Goal: Task Accomplishment & Management: Complete application form

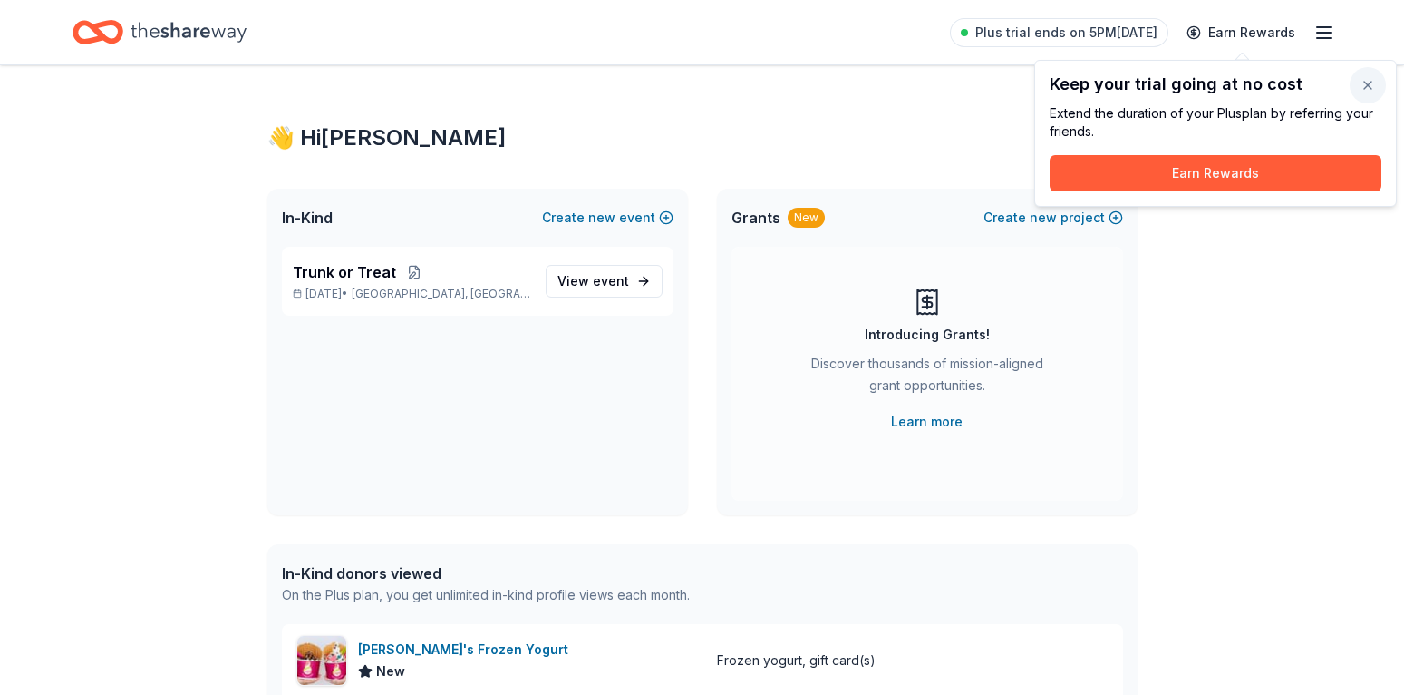
click at [1371, 87] on button "button" at bounding box center [1368, 85] width 36 height 36
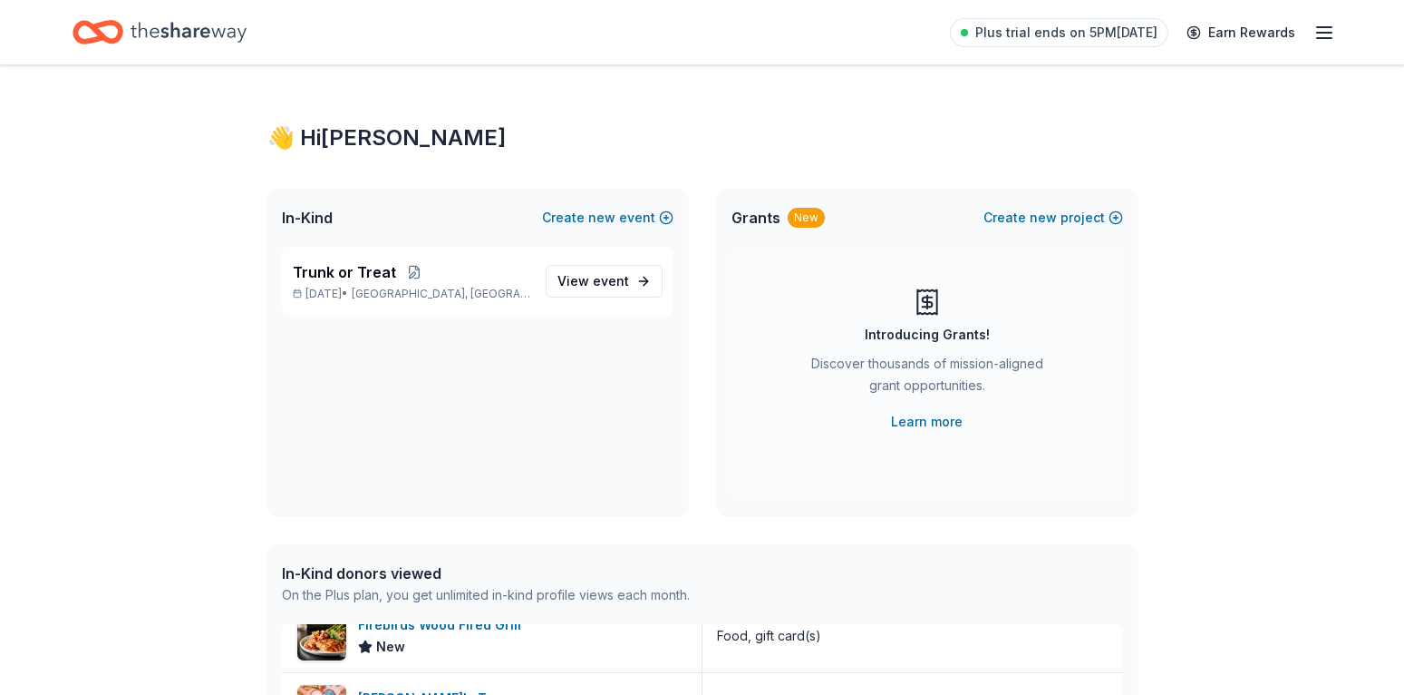
click at [766, 216] on span "Grants" at bounding box center [756, 218] width 49 height 22
click at [795, 215] on div "New" at bounding box center [806, 218] width 37 height 20
click at [813, 225] on div "New" at bounding box center [806, 218] width 37 height 20
click at [607, 274] on span "event" at bounding box center [611, 280] width 36 height 15
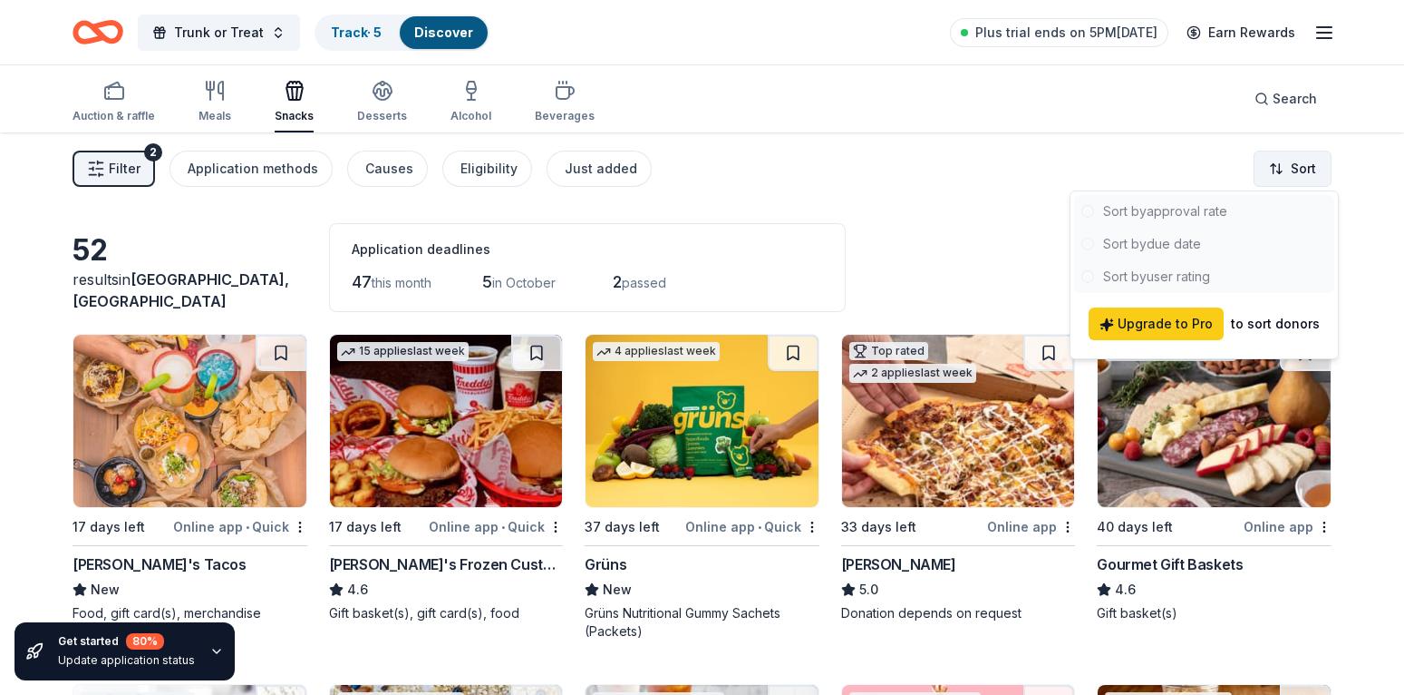
click at [1286, 164] on html "Trunk or Treat Track · 5 Discover Plus trial ends on 5PM, 9/9 Earn Rewards Auct…" at bounding box center [702, 347] width 1404 height 695
click at [1060, 137] on html "Trunk or Treat Track · 5 Discover Plus trial ends on 5PM, 9/9 Earn Rewards Auct…" at bounding box center [702, 347] width 1404 height 695
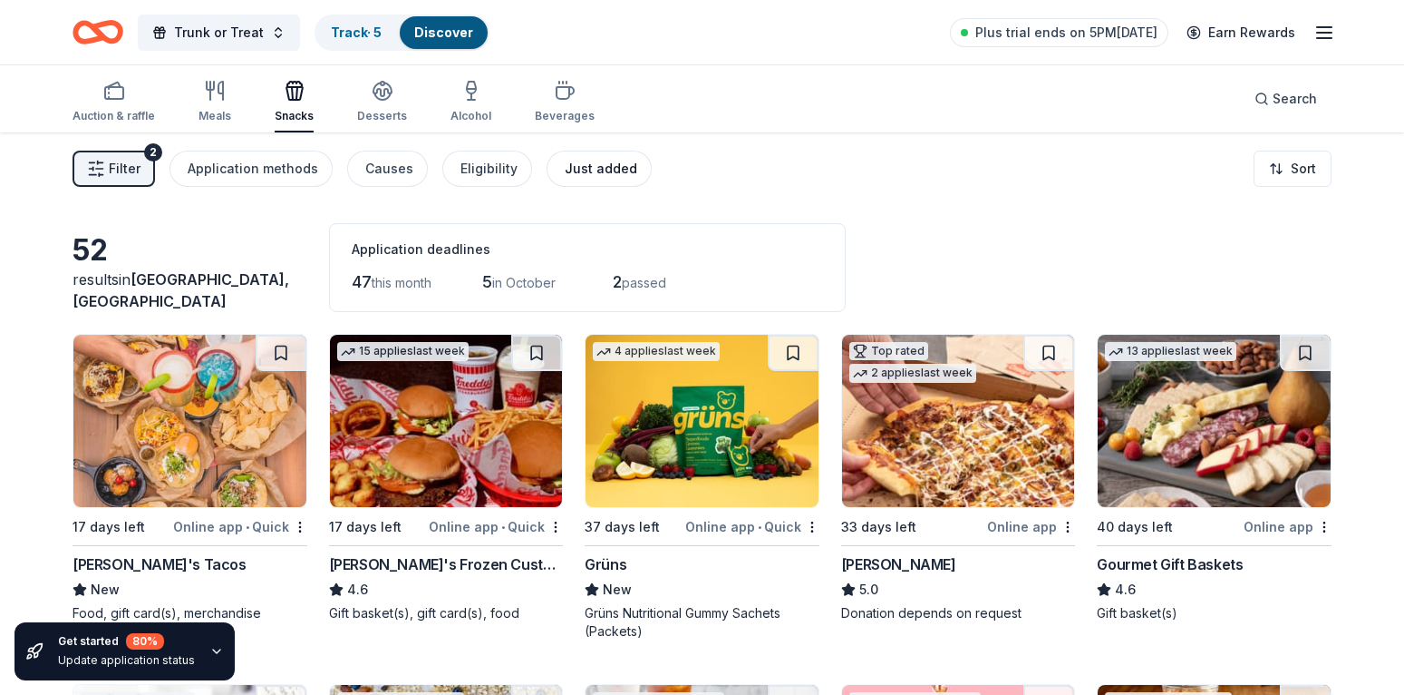
click at [584, 162] on div "Just added" at bounding box center [601, 169] width 73 height 22
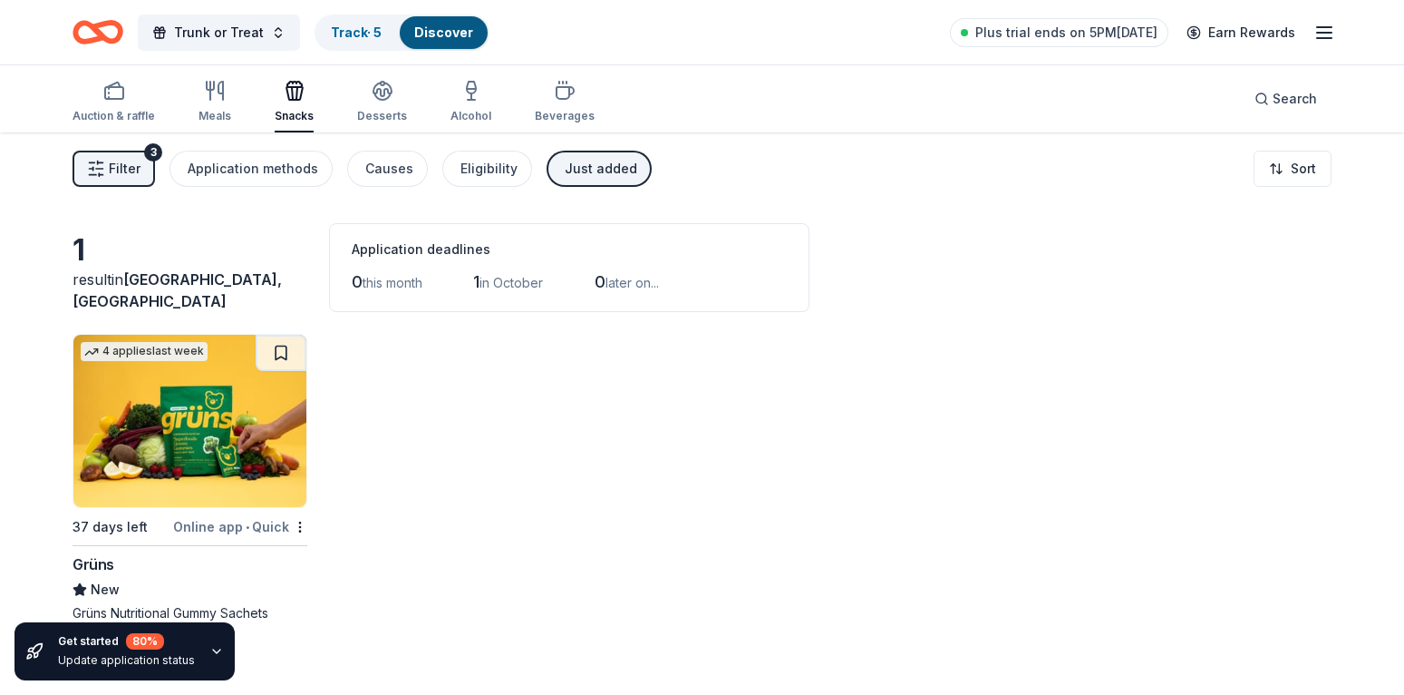
click at [199, 444] on img at bounding box center [189, 421] width 233 height 172
click at [1328, 30] on icon "button" at bounding box center [1325, 33] width 22 height 22
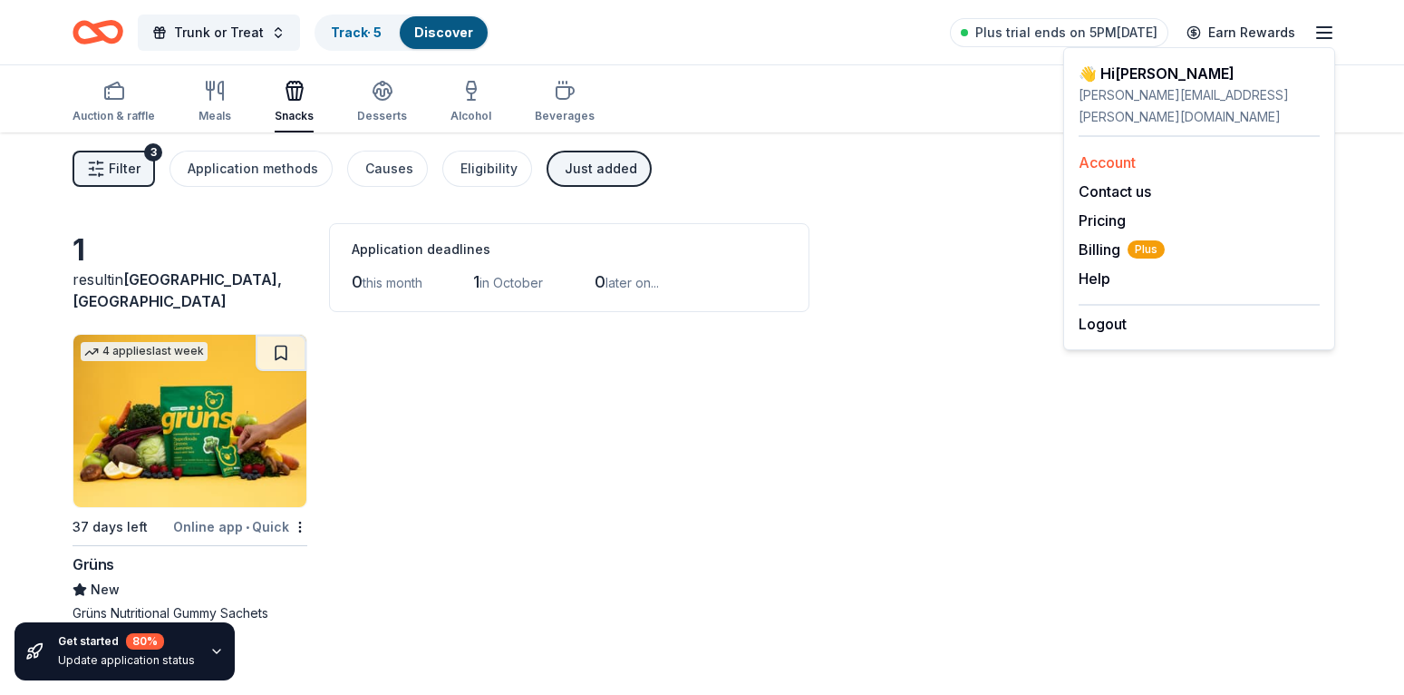
click at [1114, 153] on link "Account" at bounding box center [1107, 162] width 57 height 18
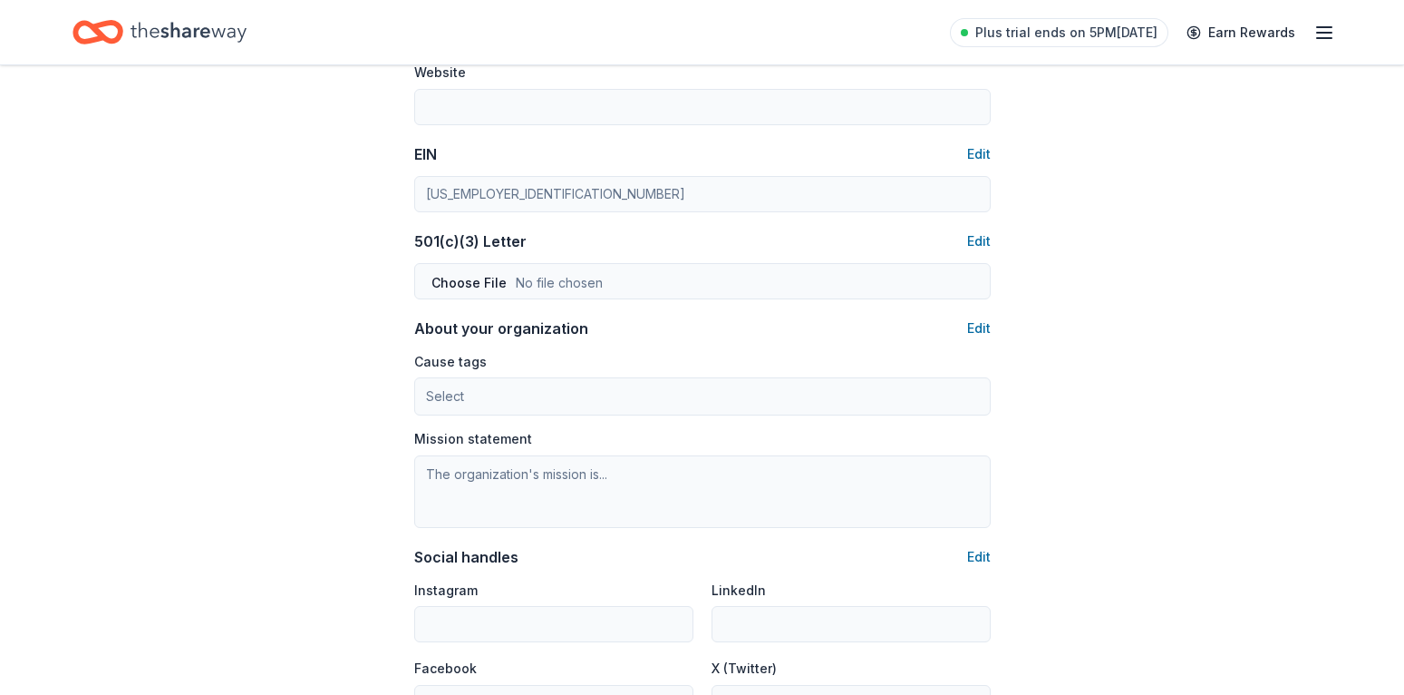
scroll to position [832, 0]
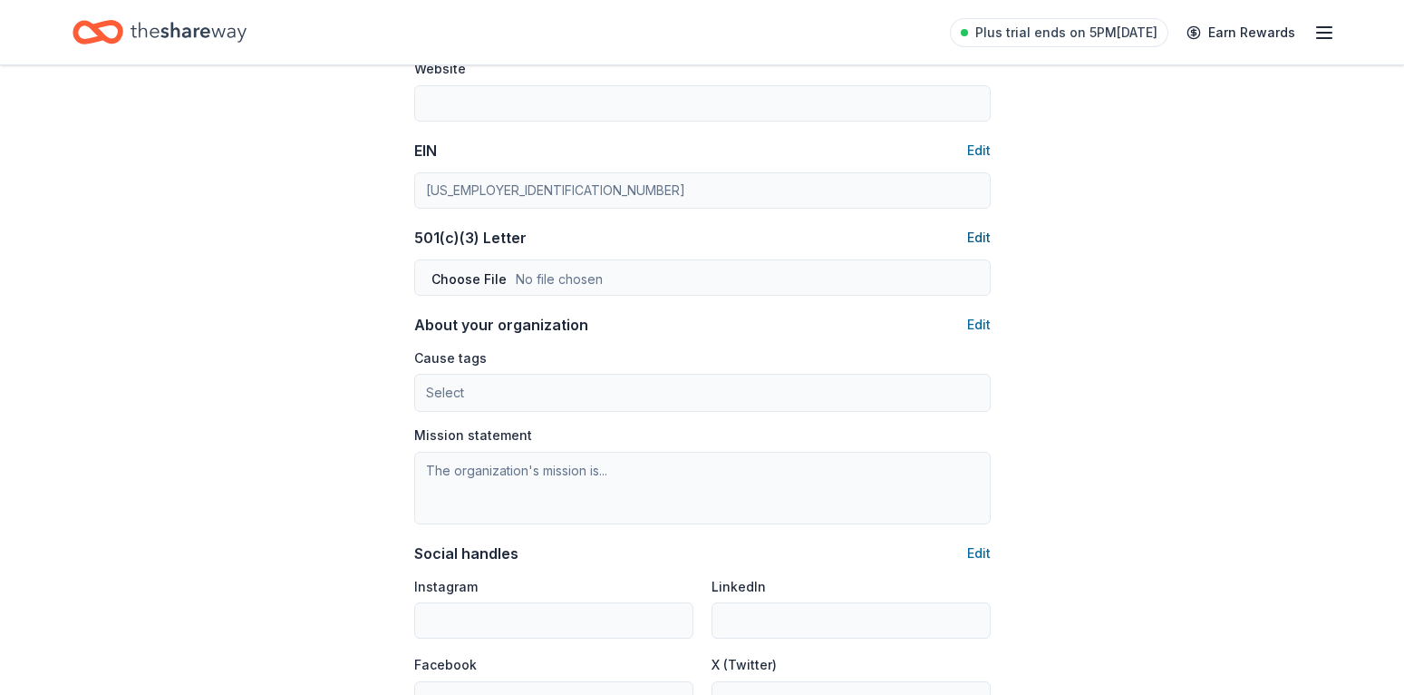
click at [983, 237] on button "Edit" at bounding box center [979, 238] width 24 height 22
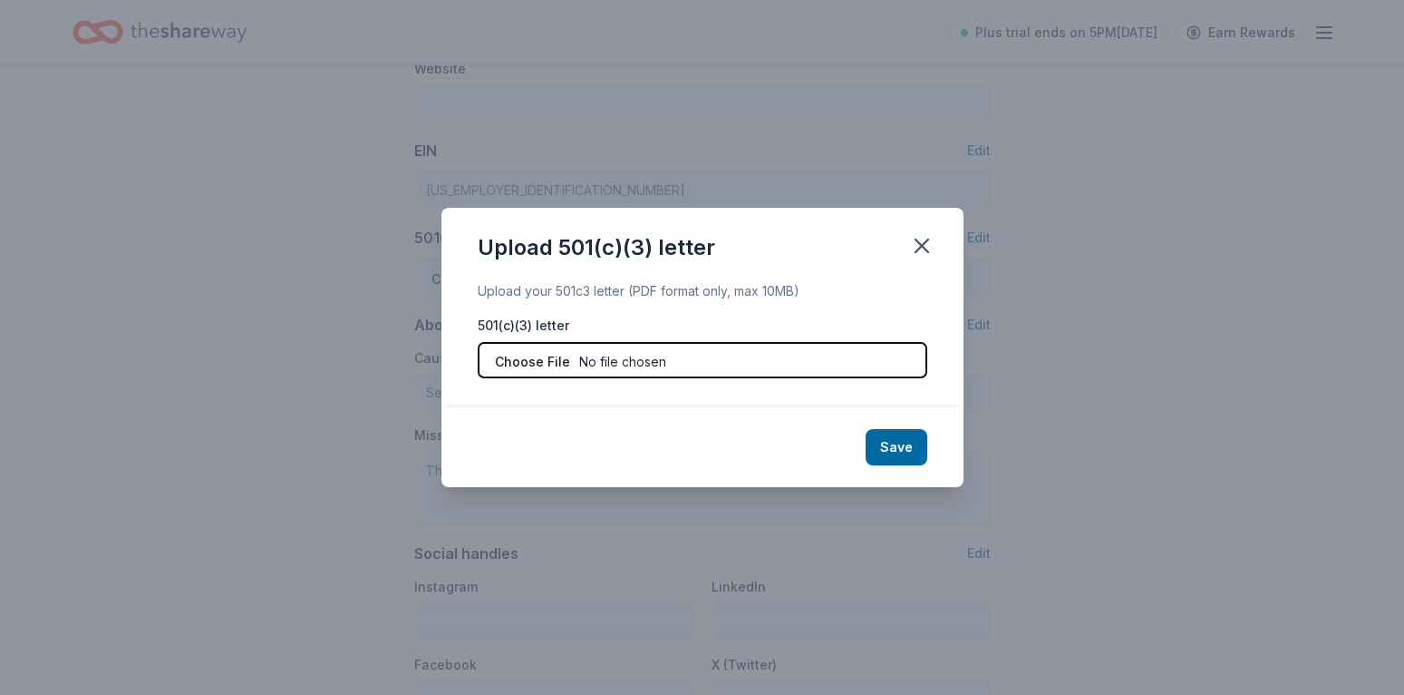
click at [510, 354] on input "file" at bounding box center [703, 360] width 450 height 36
type input "C:\fakepath\Tax Excempt.pdf"
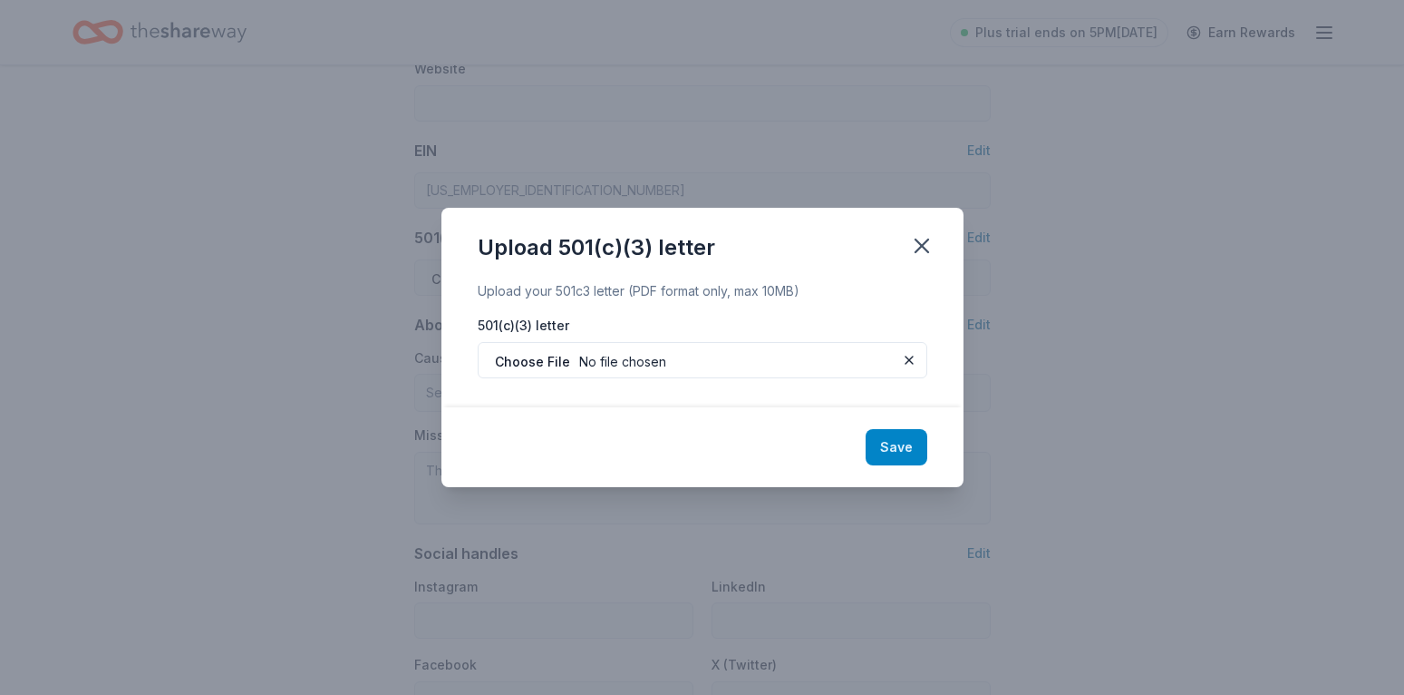
click at [890, 439] on button "Save" at bounding box center [897, 447] width 62 height 36
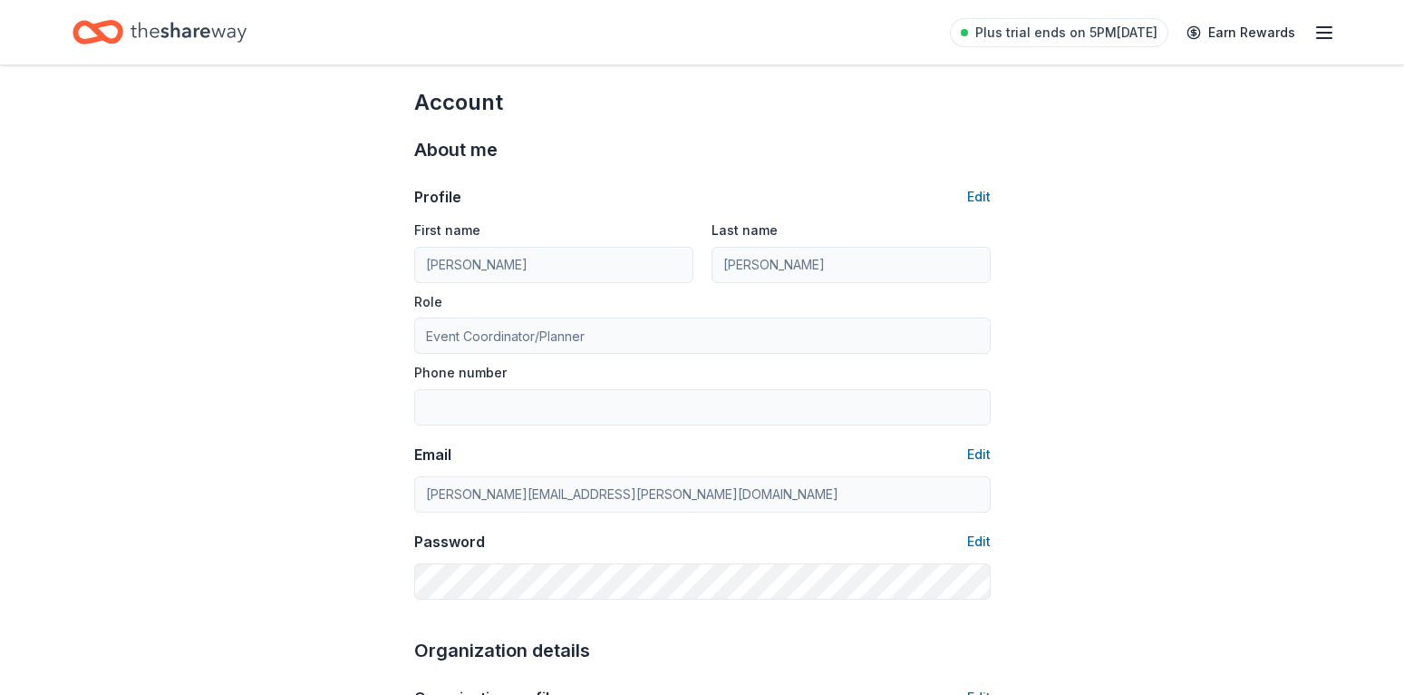
scroll to position [0, 0]
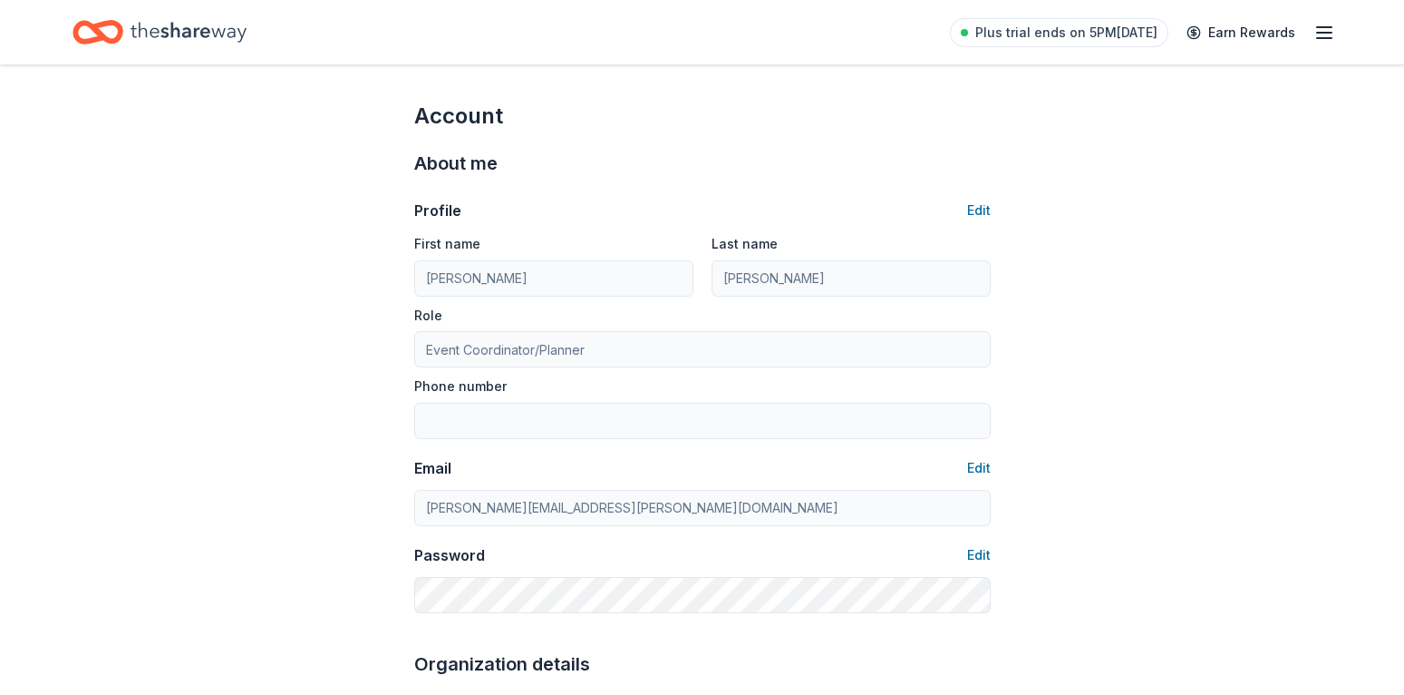
click at [1319, 30] on icon "button" at bounding box center [1325, 33] width 22 height 22
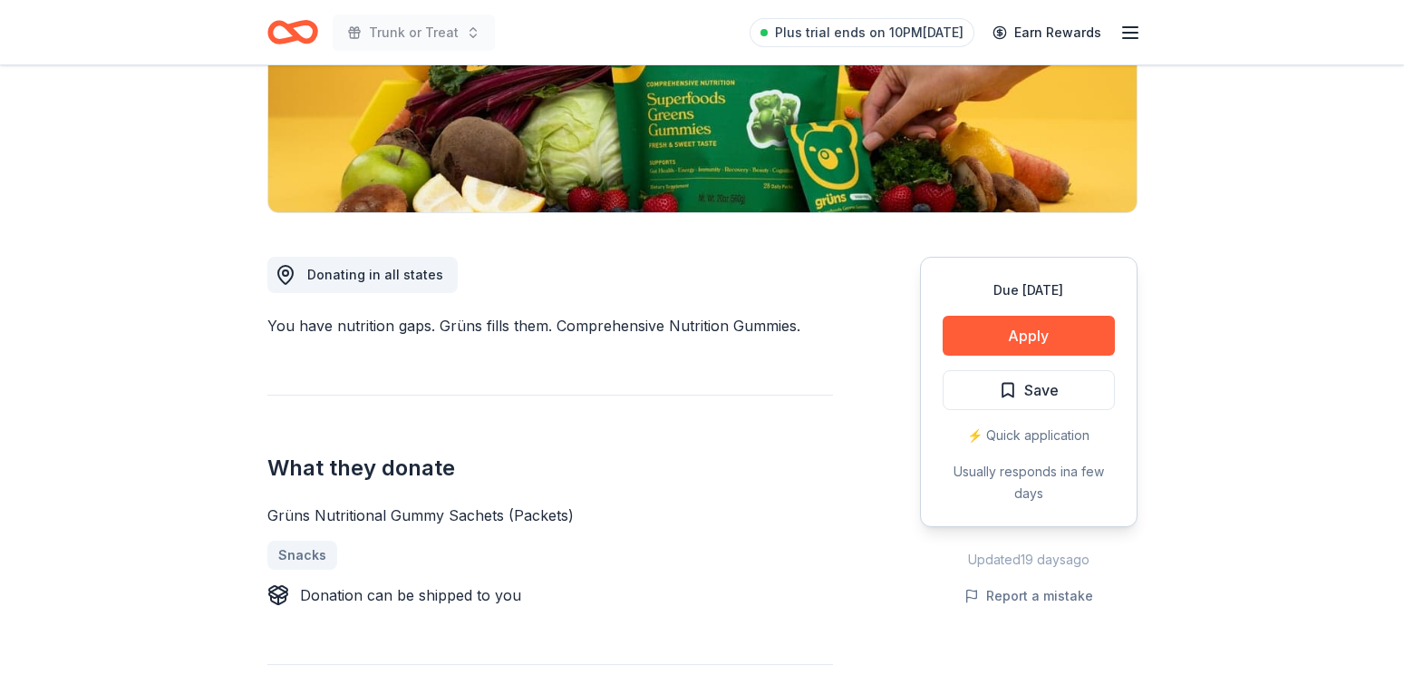
scroll to position [370, 0]
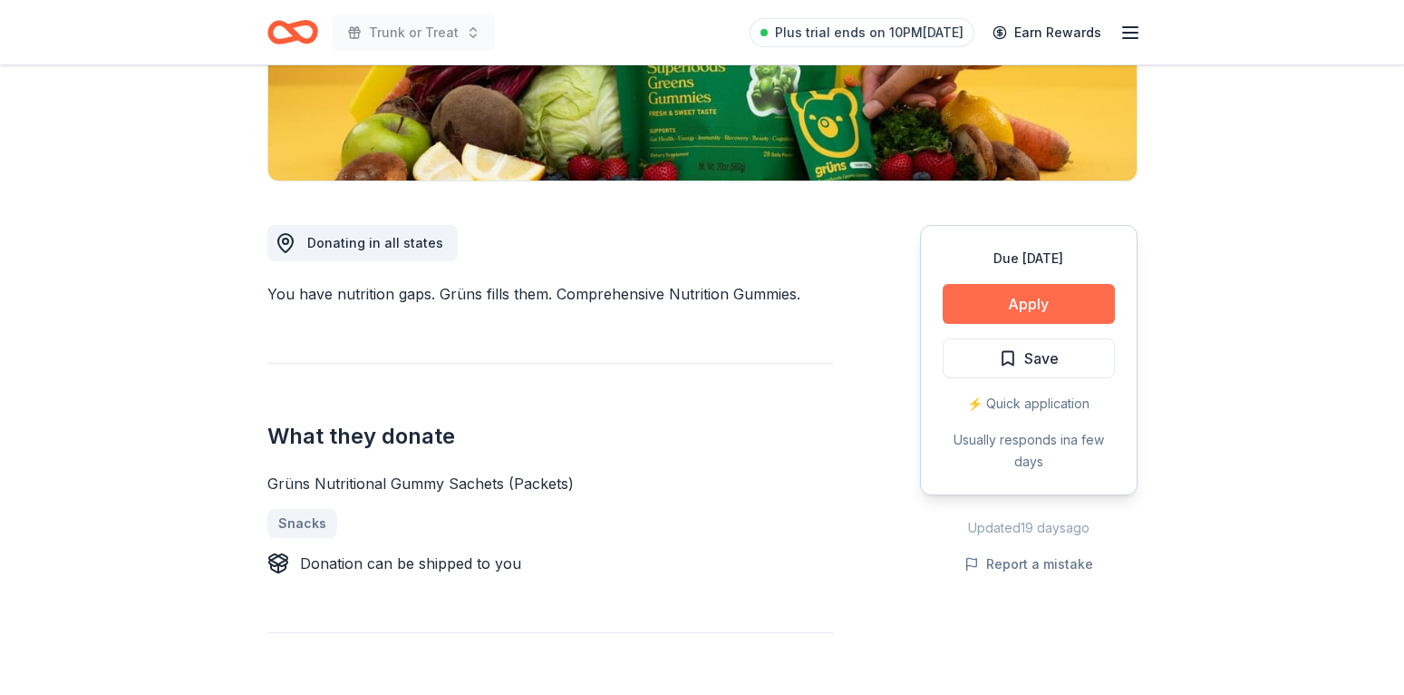
click at [1044, 297] on button "Apply" at bounding box center [1029, 304] width 172 height 40
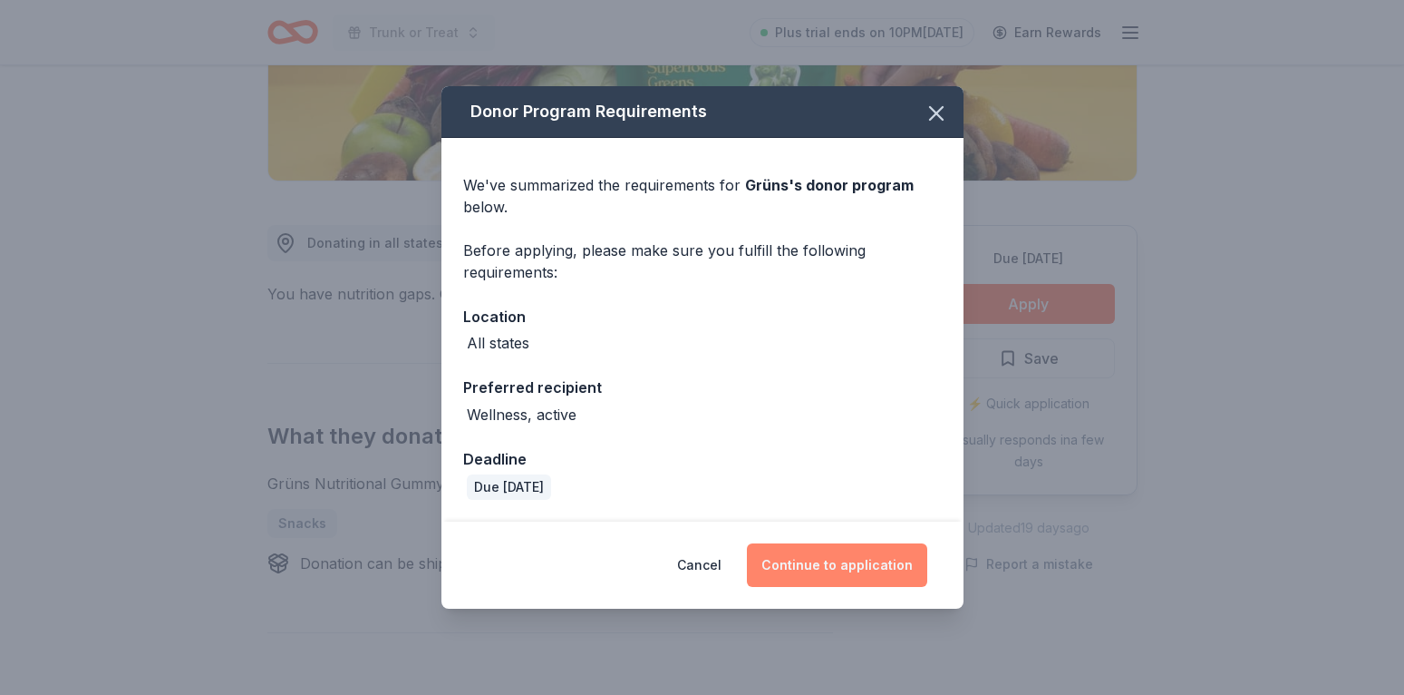
click at [824, 568] on button "Continue to application" at bounding box center [837, 565] width 180 height 44
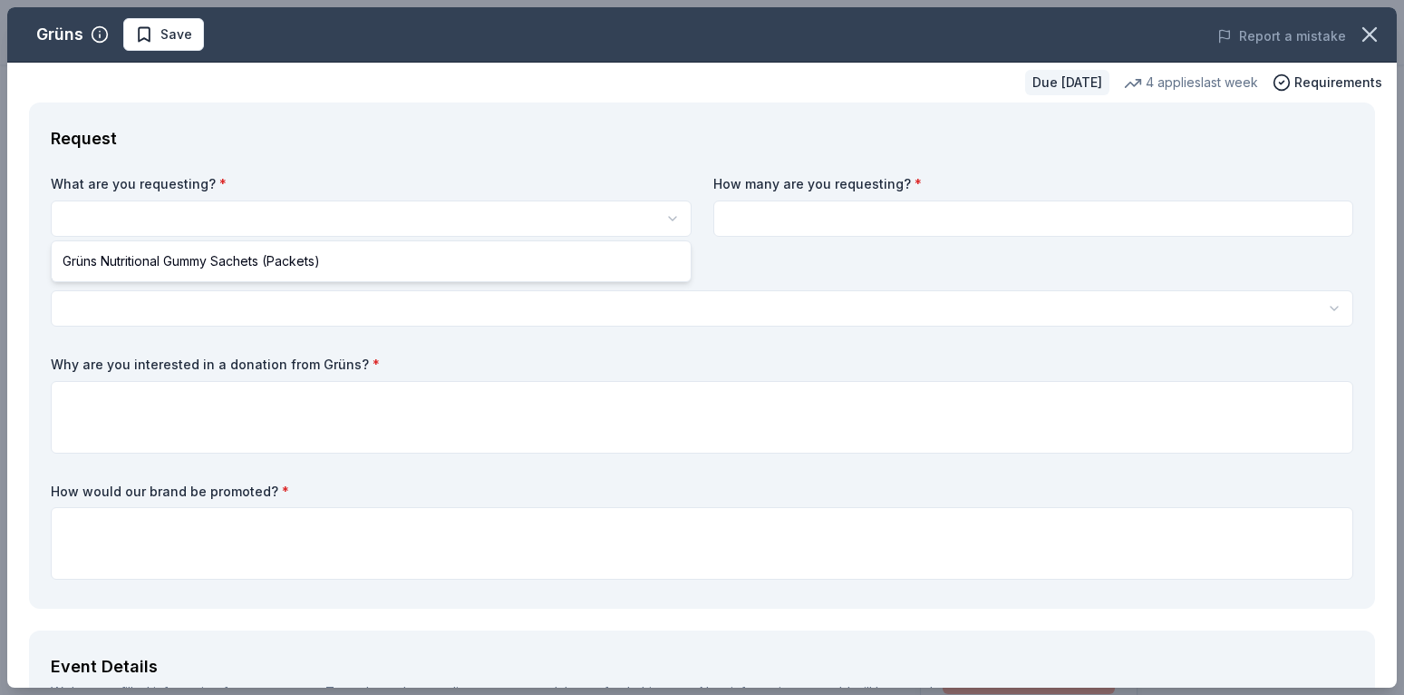
scroll to position [0, 0]
click at [306, 210] on html "Trunk or Treat Plus trial ends on 10PM[DATE] Earn Rewards Due [DATE] Share Grün…" at bounding box center [702, 347] width 1404 height 695
select select "Grüns Nutritional Gummy Sachets (Packets)"
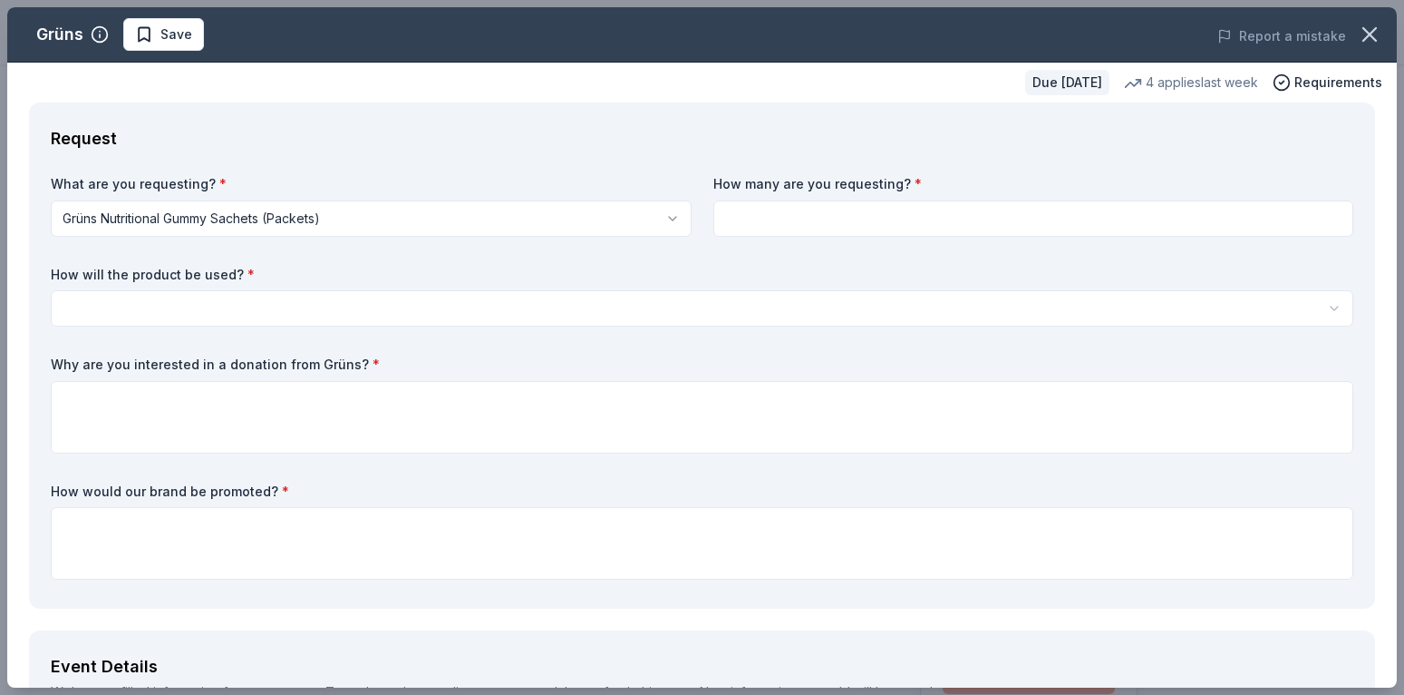
click at [898, 221] on input at bounding box center [1034, 218] width 641 height 36
click at [756, 224] on input at bounding box center [1034, 218] width 641 height 36
type input "30"
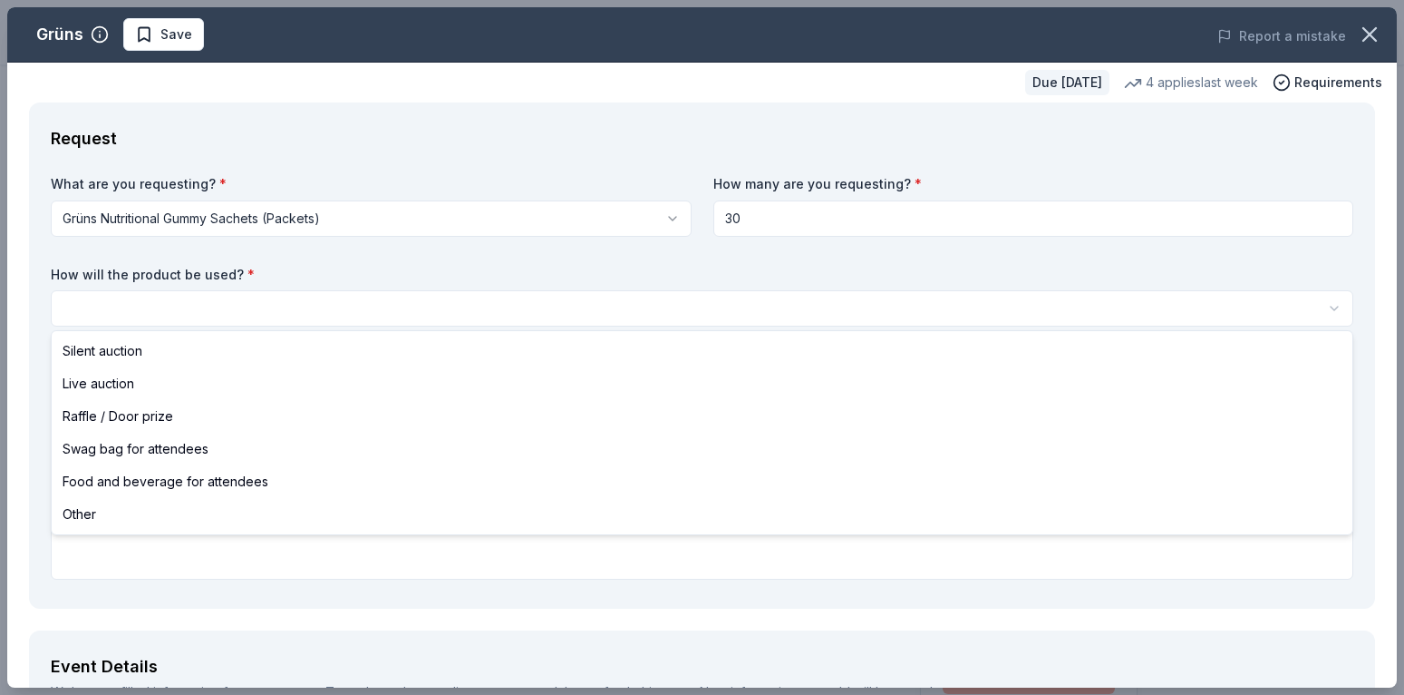
click at [284, 302] on html "Trunk or Treat Plus trial ends on 10PM[DATE] Earn Rewards Due [DATE] Share Grün…" at bounding box center [702, 347] width 1404 height 695
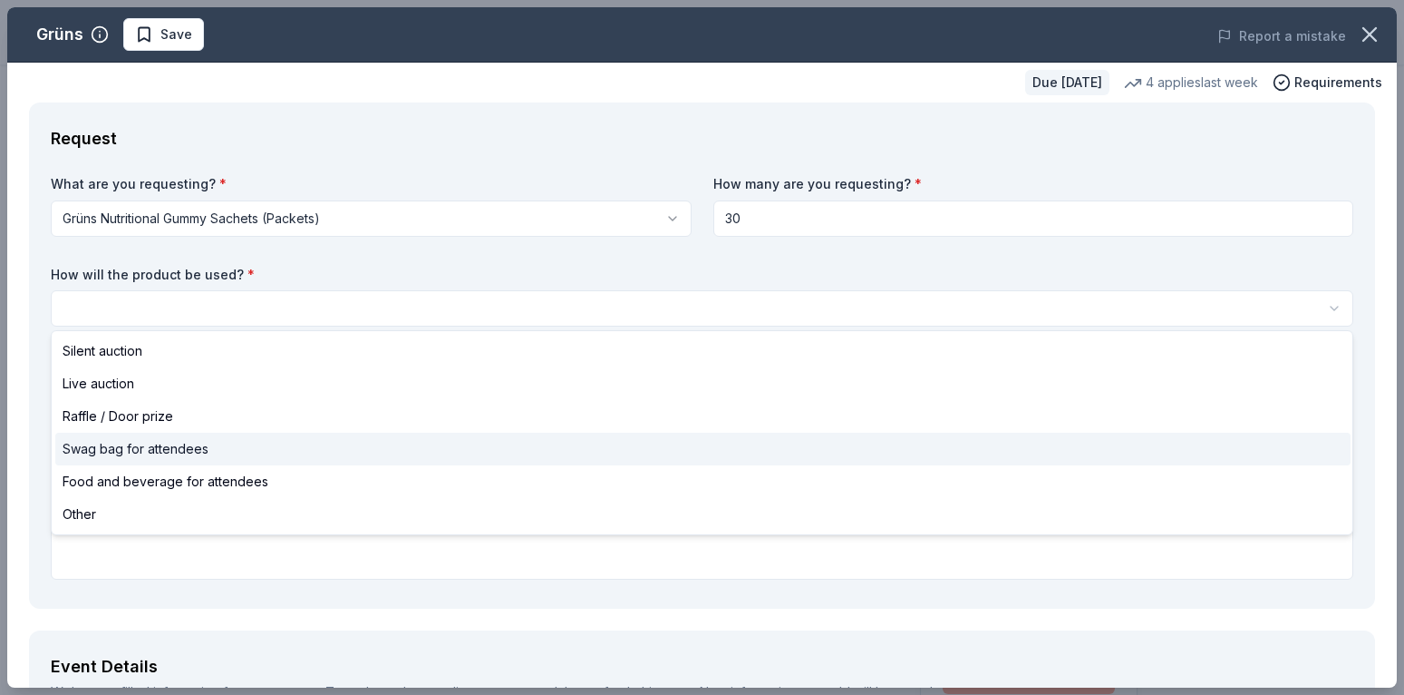
select select "swagBag"
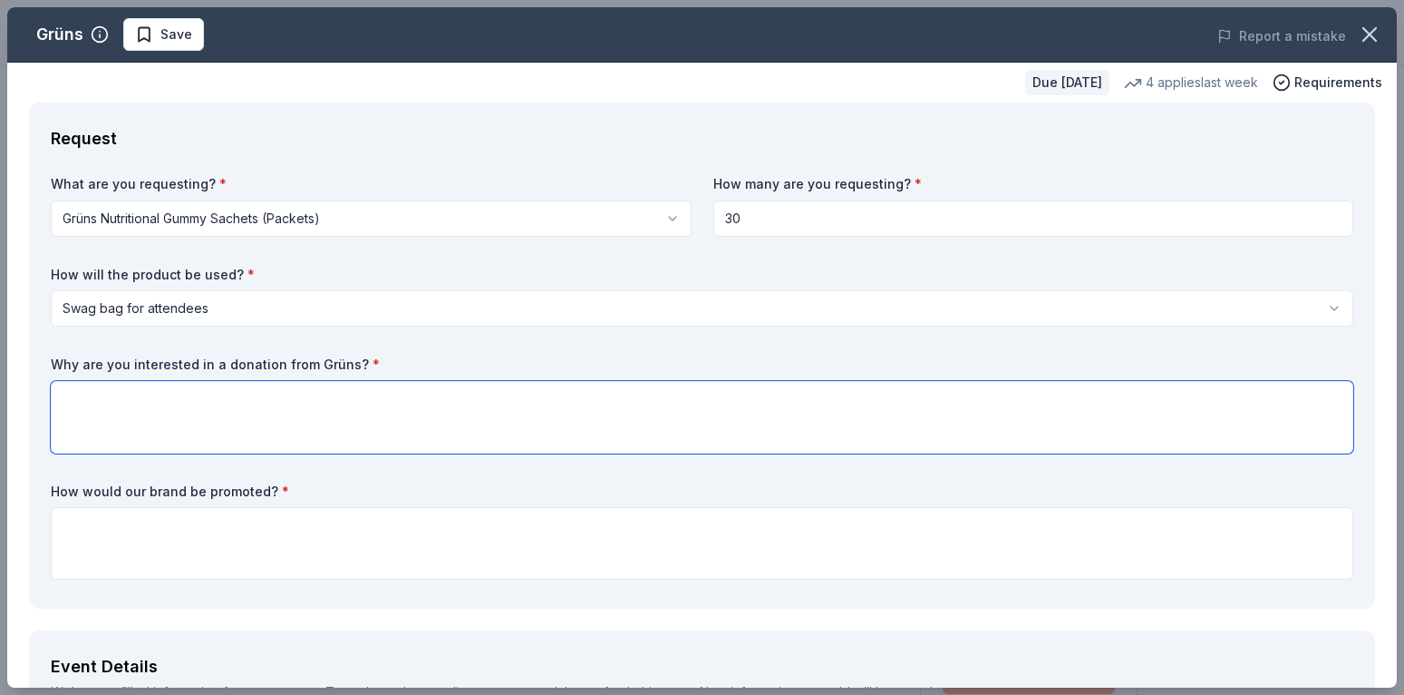
click at [180, 400] on textarea at bounding box center [702, 417] width 1303 height 73
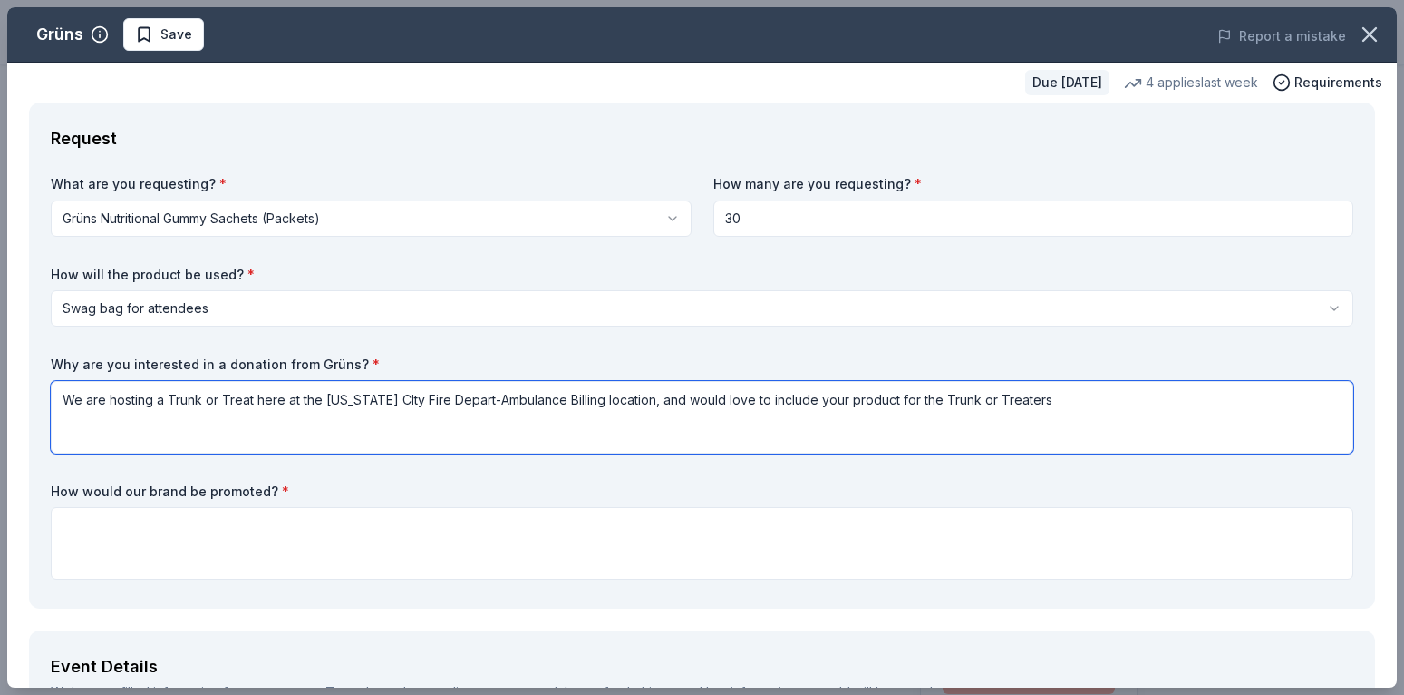
click at [388, 396] on textarea "We are hosting a Trunk or Treat here at the [US_STATE] CIty Fire Depart-Ambulan…" at bounding box center [702, 417] width 1303 height 73
click at [463, 400] on textarea "We are hosting a Trunk or Treat here at the [US_STATE][GEOGRAPHIC_DATA] Fire De…" at bounding box center [702, 417] width 1303 height 73
click at [1030, 397] on textarea "We are hosting a Trunk or Treat here at the [US_STATE] City Fire Department-Amb…" at bounding box center [702, 417] width 1303 height 73
click at [1063, 400] on textarea "We are hosting a Trunk or Treat here at the [US_STATE] City Fire Department-Amb…" at bounding box center [702, 417] width 1303 height 73
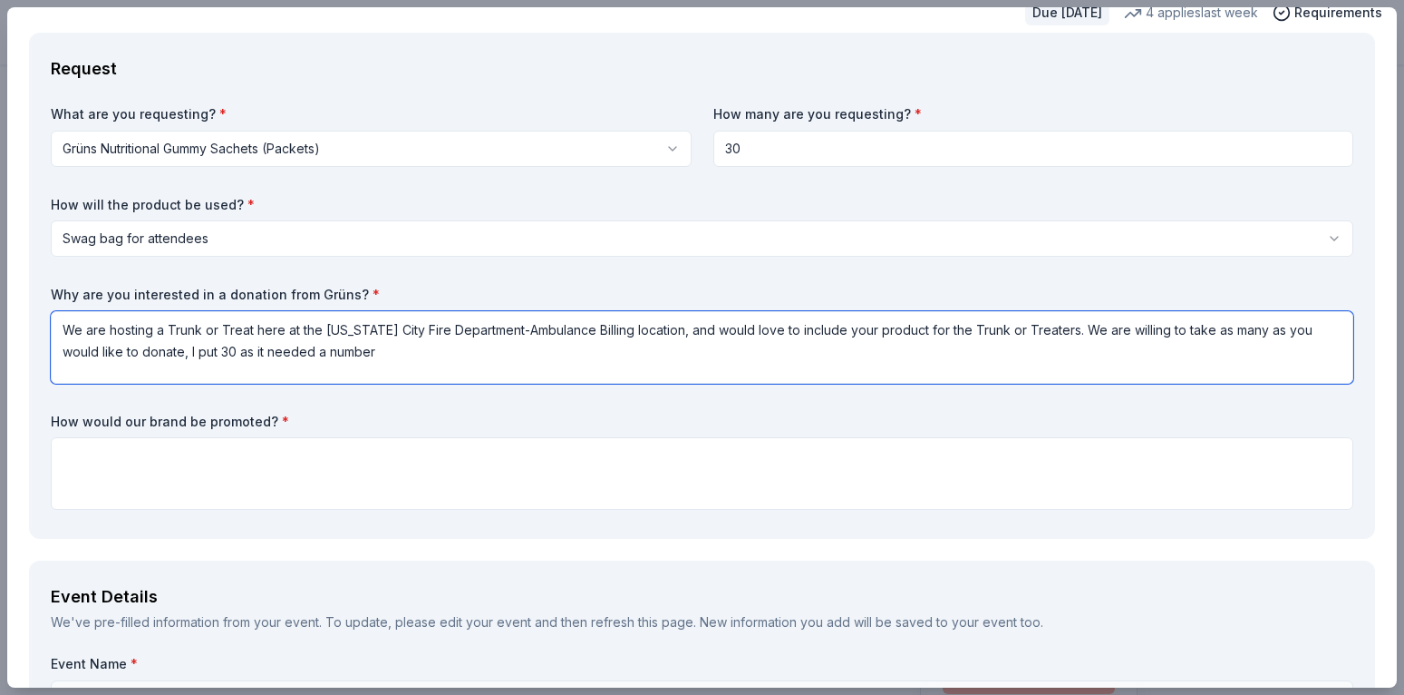
scroll to position [109, 0]
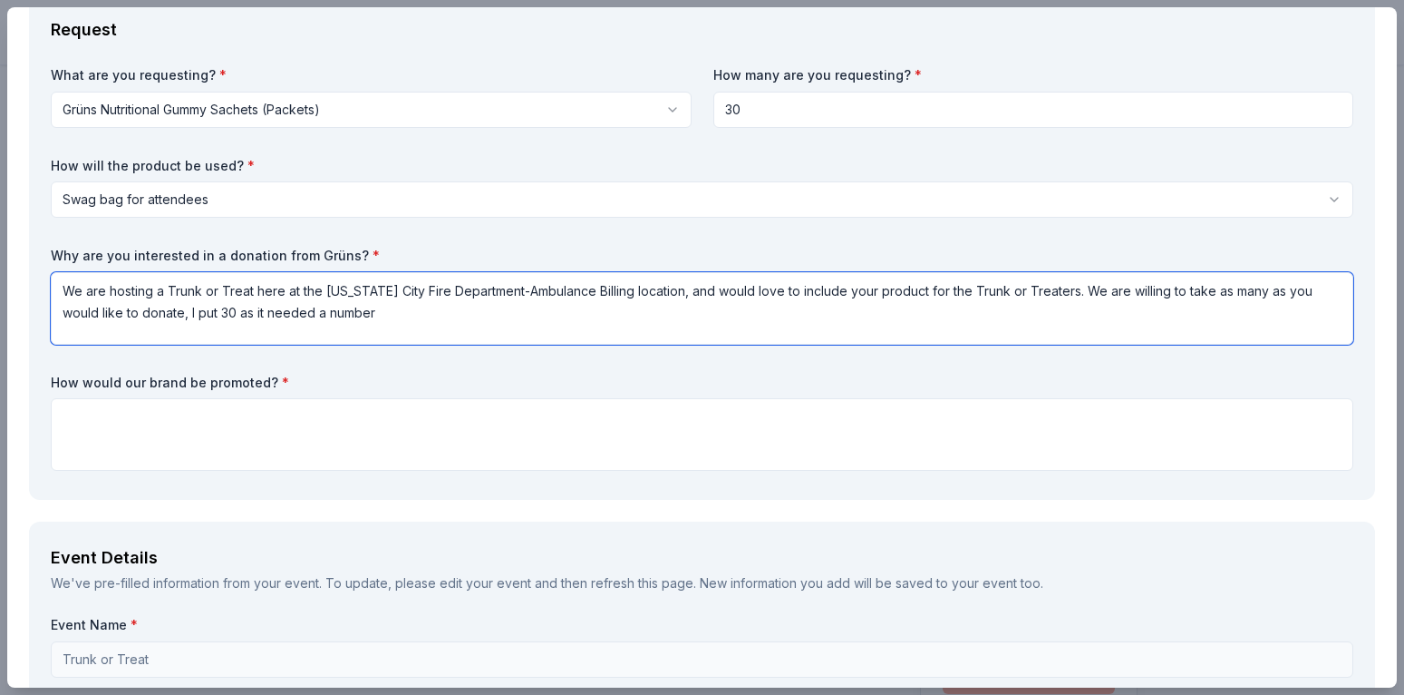
type textarea "We are hosting a Trunk or Treat here at the [US_STATE] City Fire Department-Amb…"
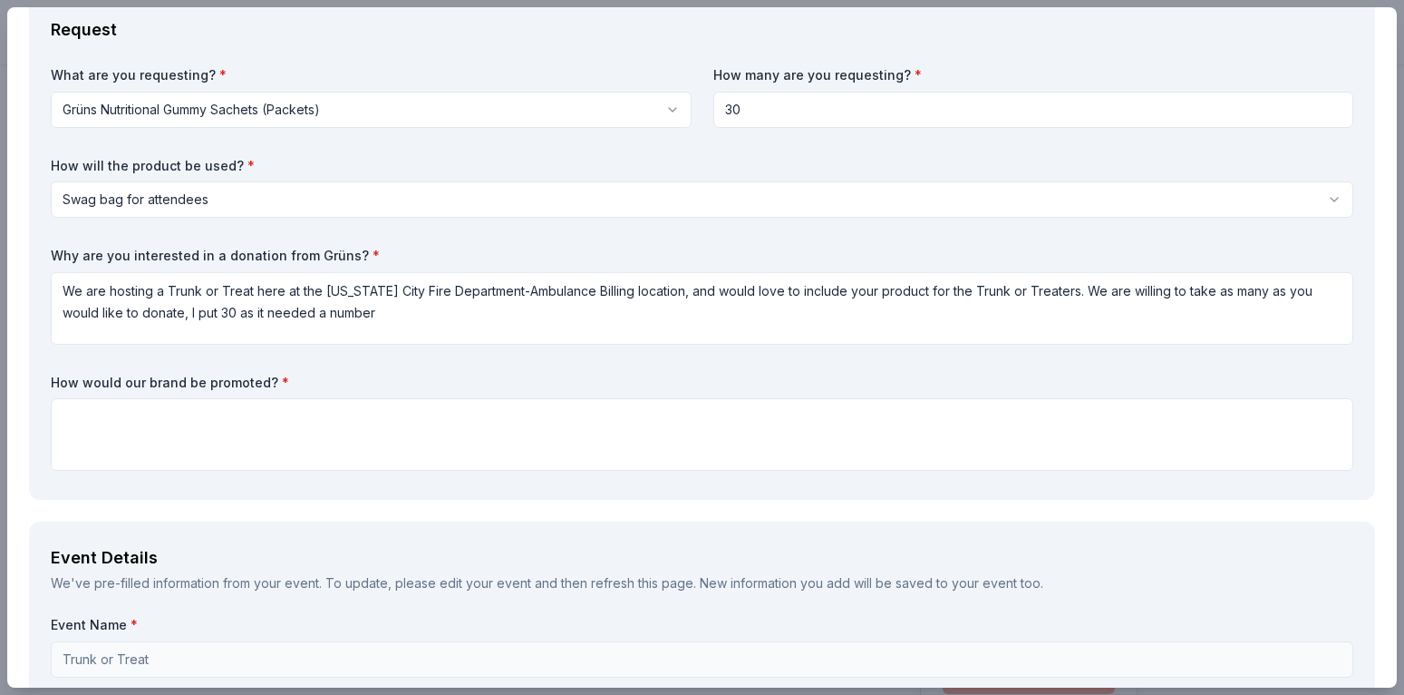
click at [750, 112] on input "30" at bounding box center [1034, 110] width 641 height 36
type input "3"
type input "100"
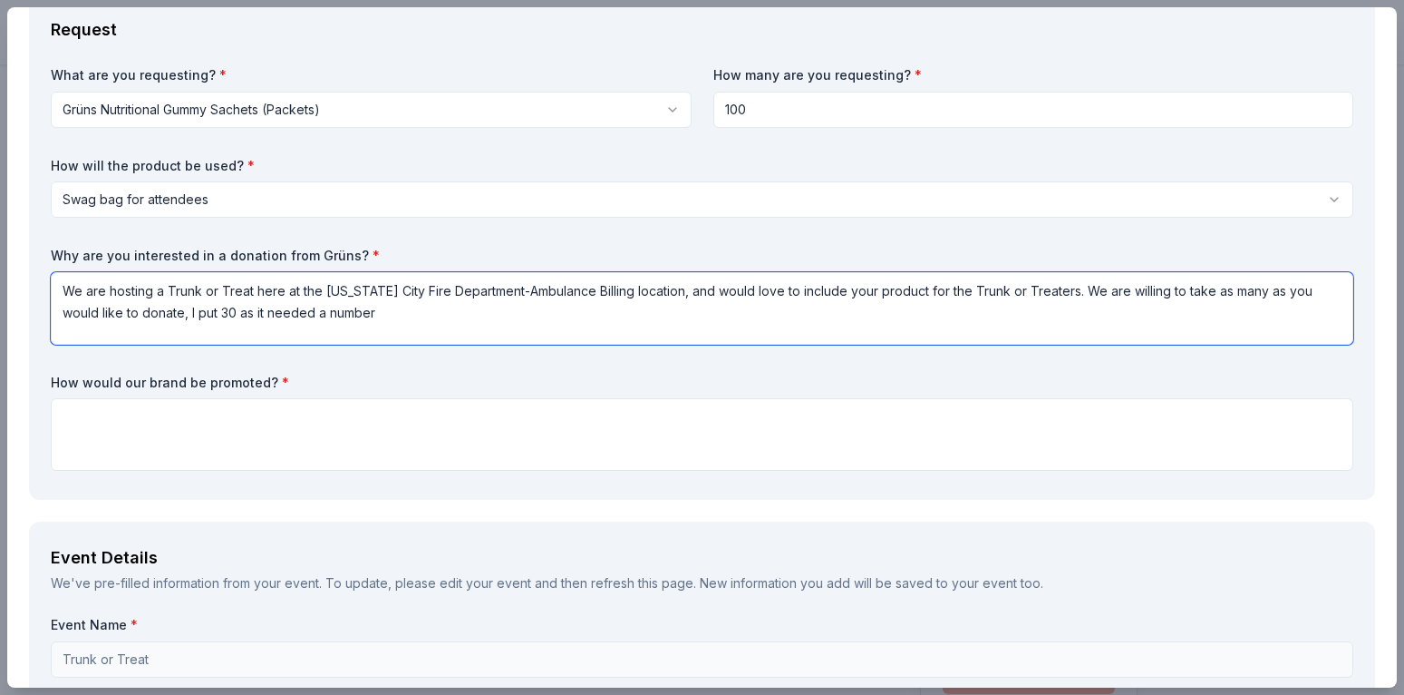
click at [196, 310] on textarea "We are hosting a Trunk or Treat here at the [US_STATE] City Fire Department-Amb…" at bounding box center [702, 308] width 1303 height 73
click at [387, 325] on textarea "We are hosting a Trunk or Treat here at the [US_STATE] City Fire Department-Amb…" at bounding box center [702, 308] width 1303 height 73
click at [1034, 287] on textarea "We are hosting a Trunk or Treat here at the [US_STATE] City Fire Department-Amb…" at bounding box center [702, 308] width 1303 height 73
click at [944, 287] on textarea "We are hosting a Trunk or Treat here at the [US_STATE] City Fire Department-Amb…" at bounding box center [702, 308] width 1303 height 73
click at [1053, 291] on textarea "We are hosting a Trunk or Treat here at the [US_STATE] City Fire Department-Amb…" at bounding box center [702, 308] width 1303 height 73
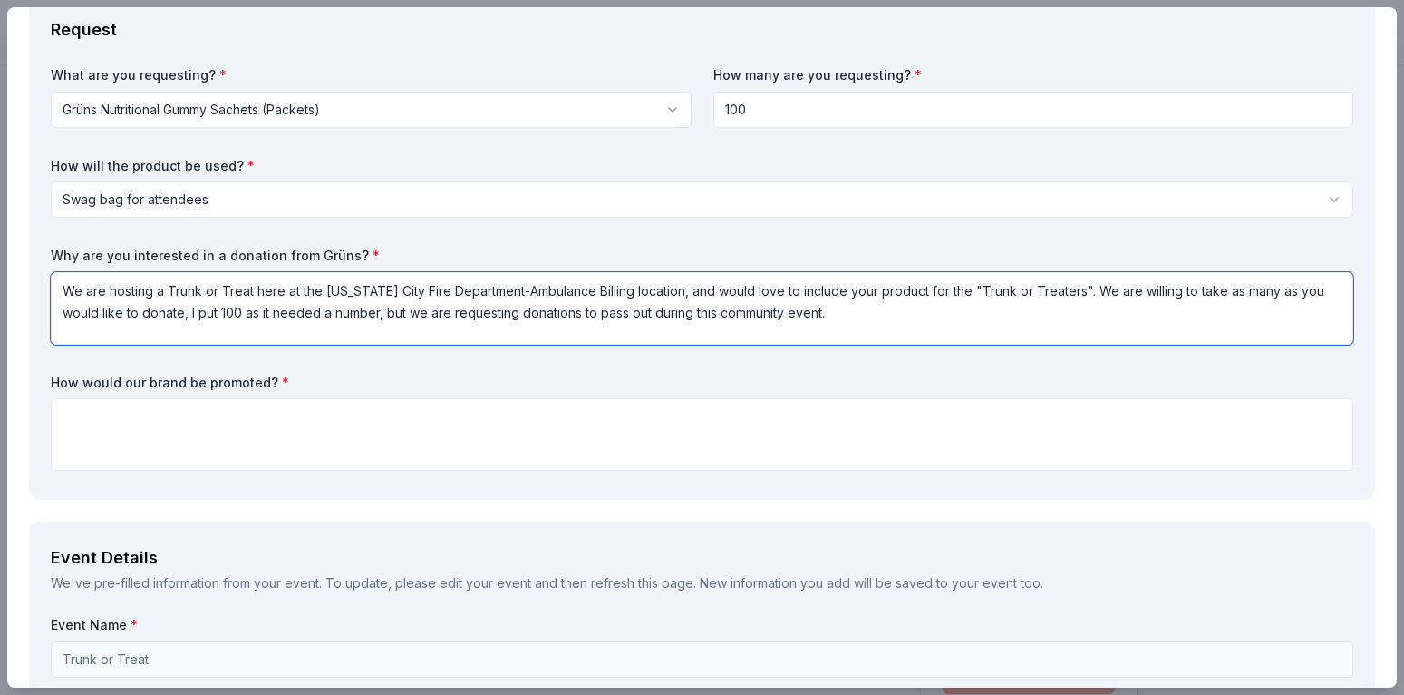
click at [822, 316] on textarea "We are hosting a Trunk or Treat here at the [US_STATE] City Fire Department-Amb…" at bounding box center [702, 308] width 1303 height 73
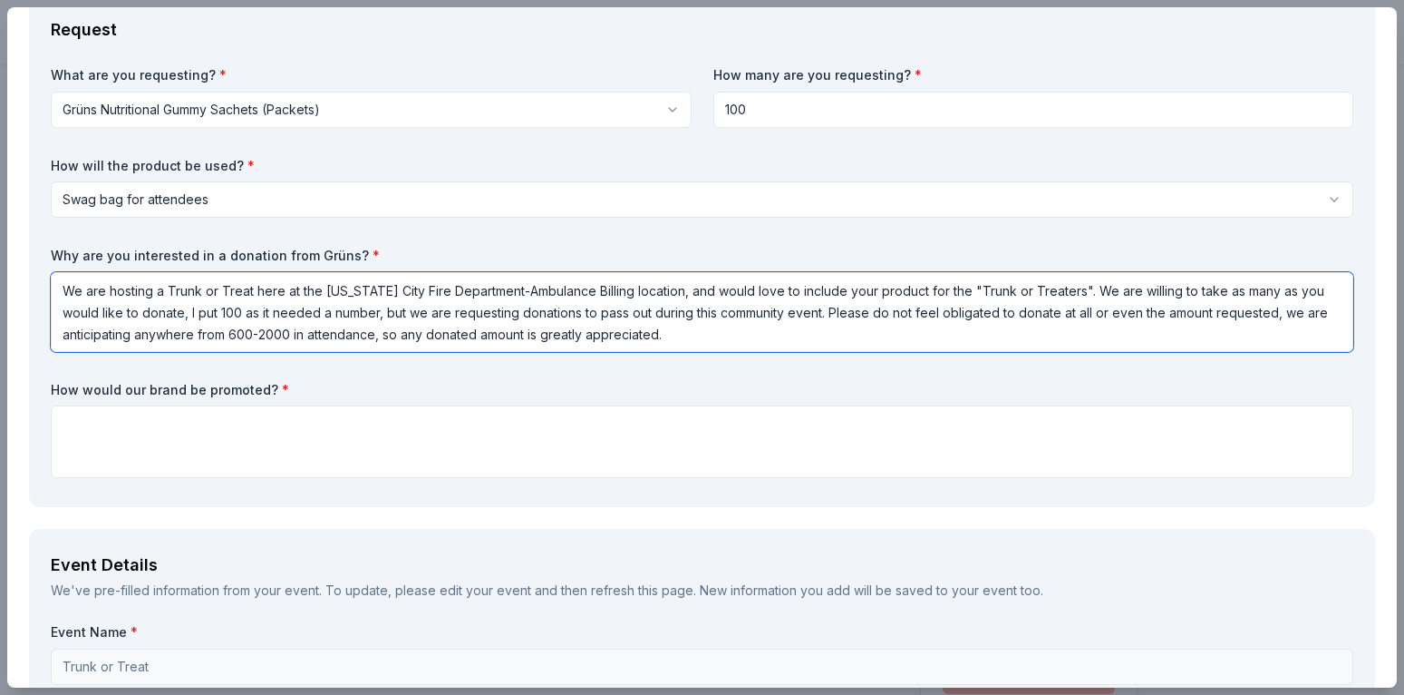
type textarea "We are hosting a Trunk or Treat here at the [US_STATE] City Fire Department-Amb…"
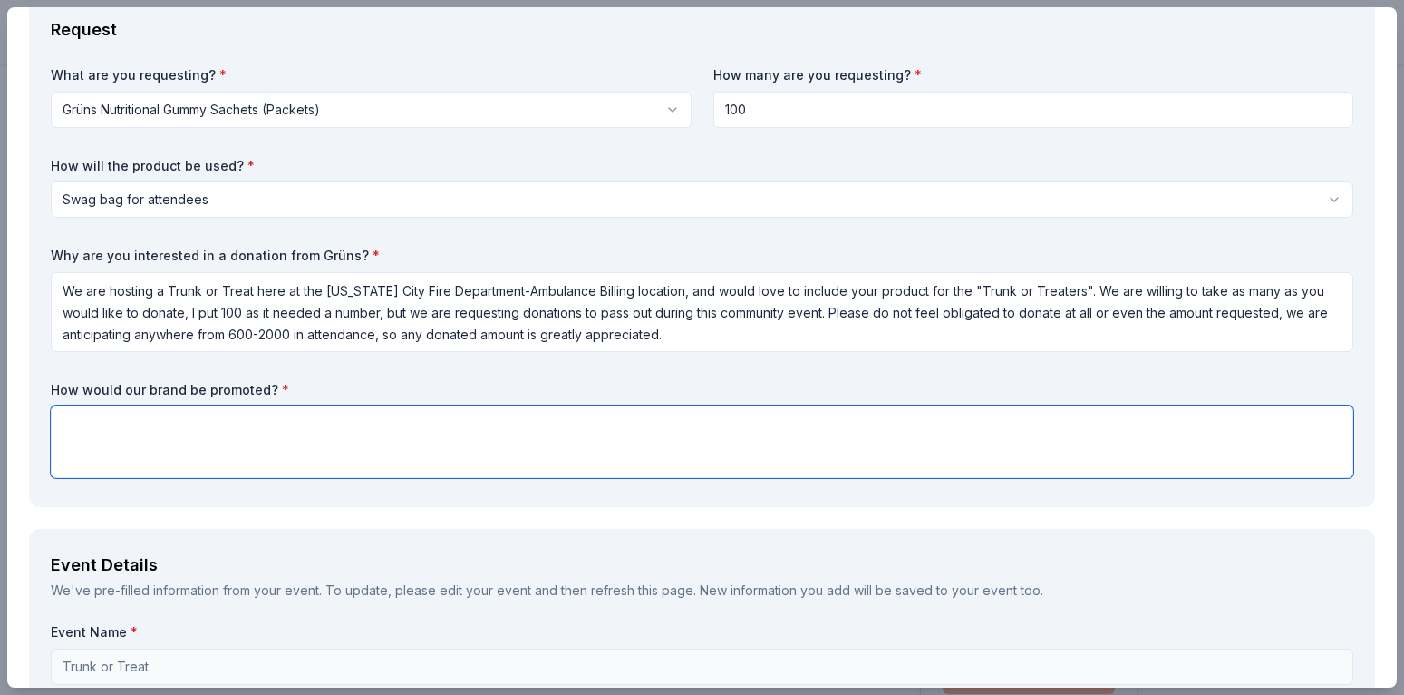
click at [194, 425] on textarea at bounding box center [702, 441] width 1303 height 73
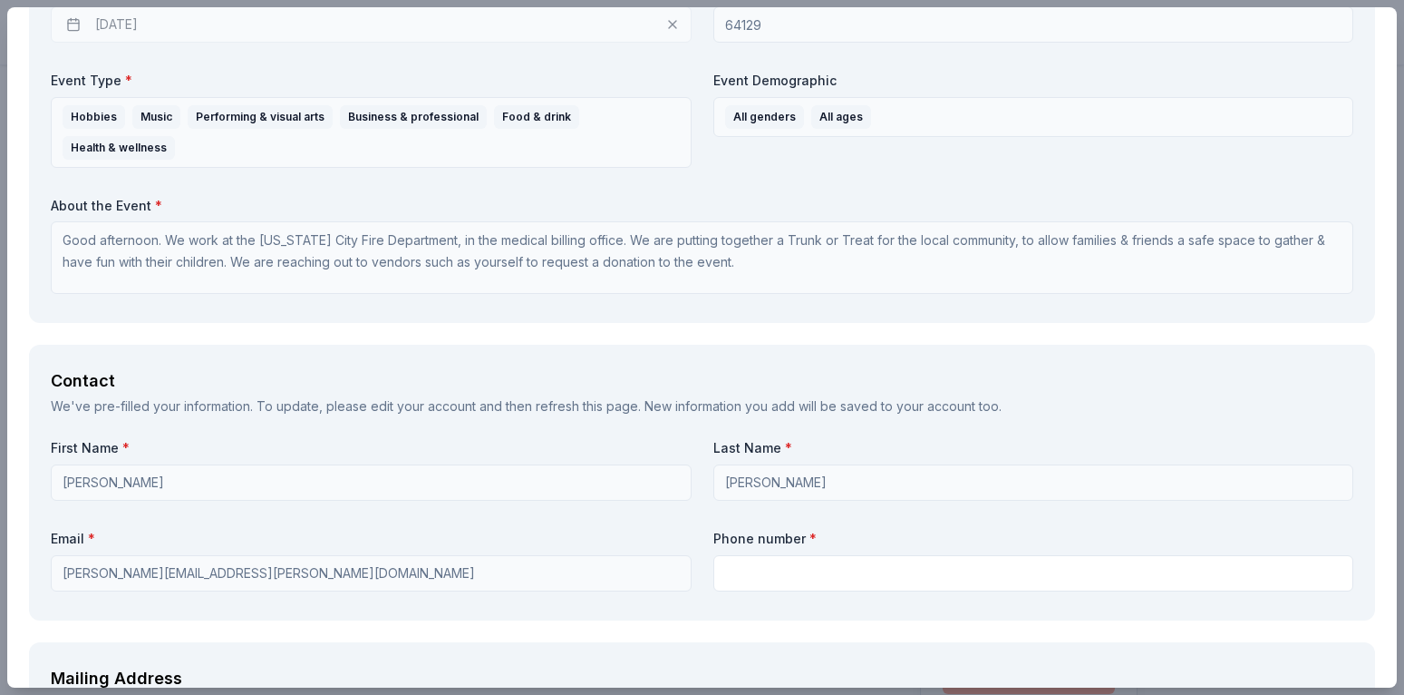
scroll to position [1088, 0]
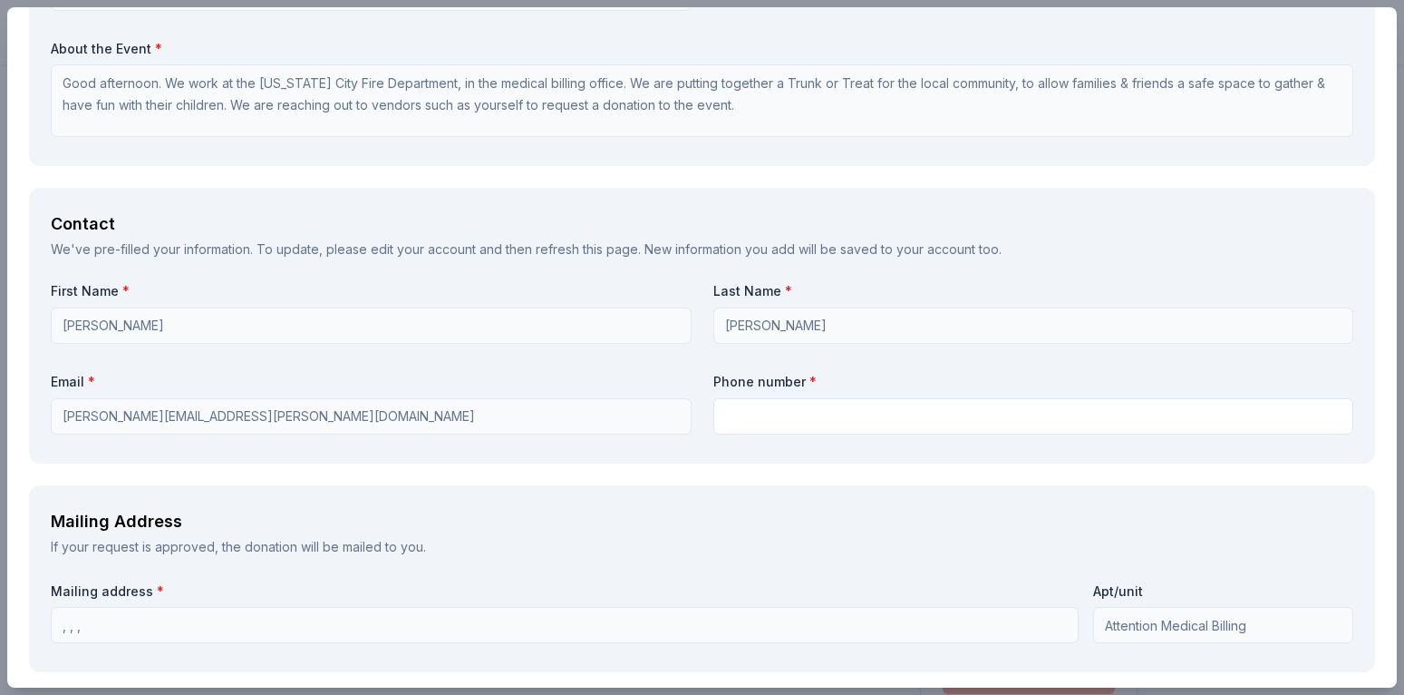
type textarea "Your welcome to include a banner to have hung at the event or your company logo…"
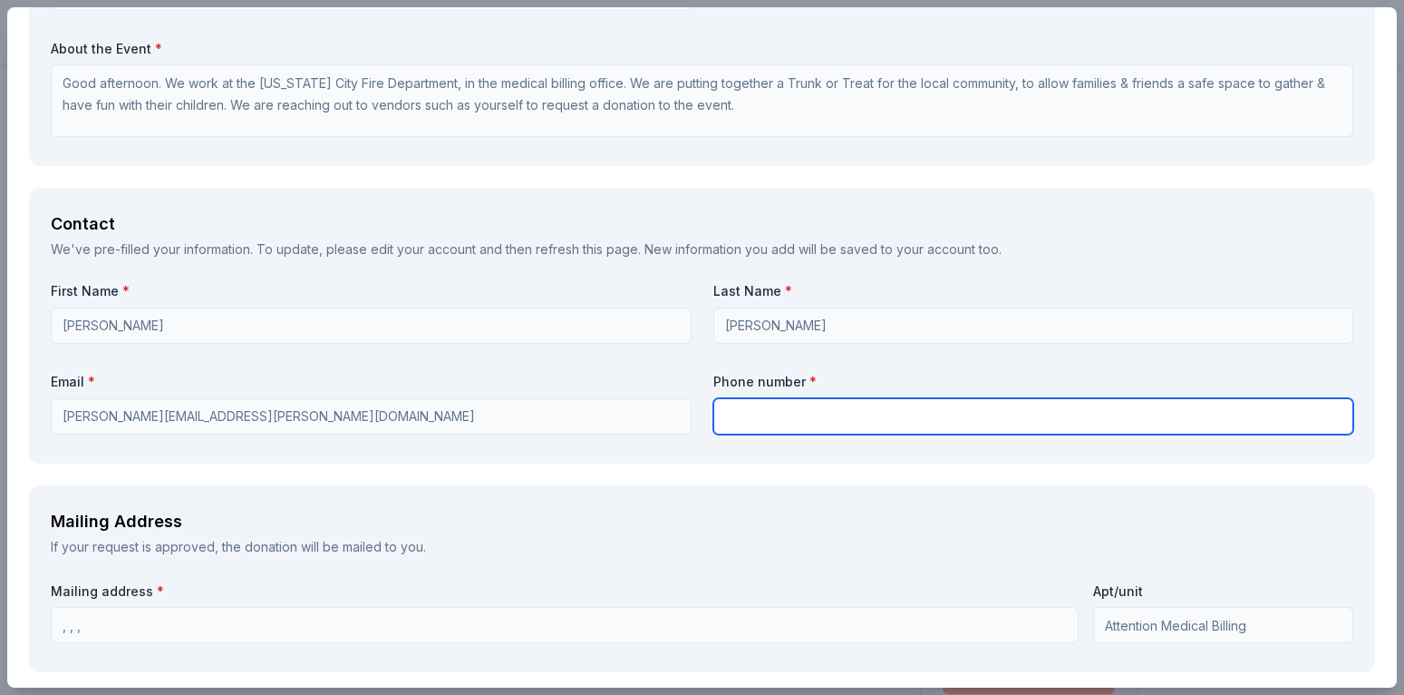
click at [762, 423] on input "text" at bounding box center [1034, 416] width 641 height 36
type input "8165134155"
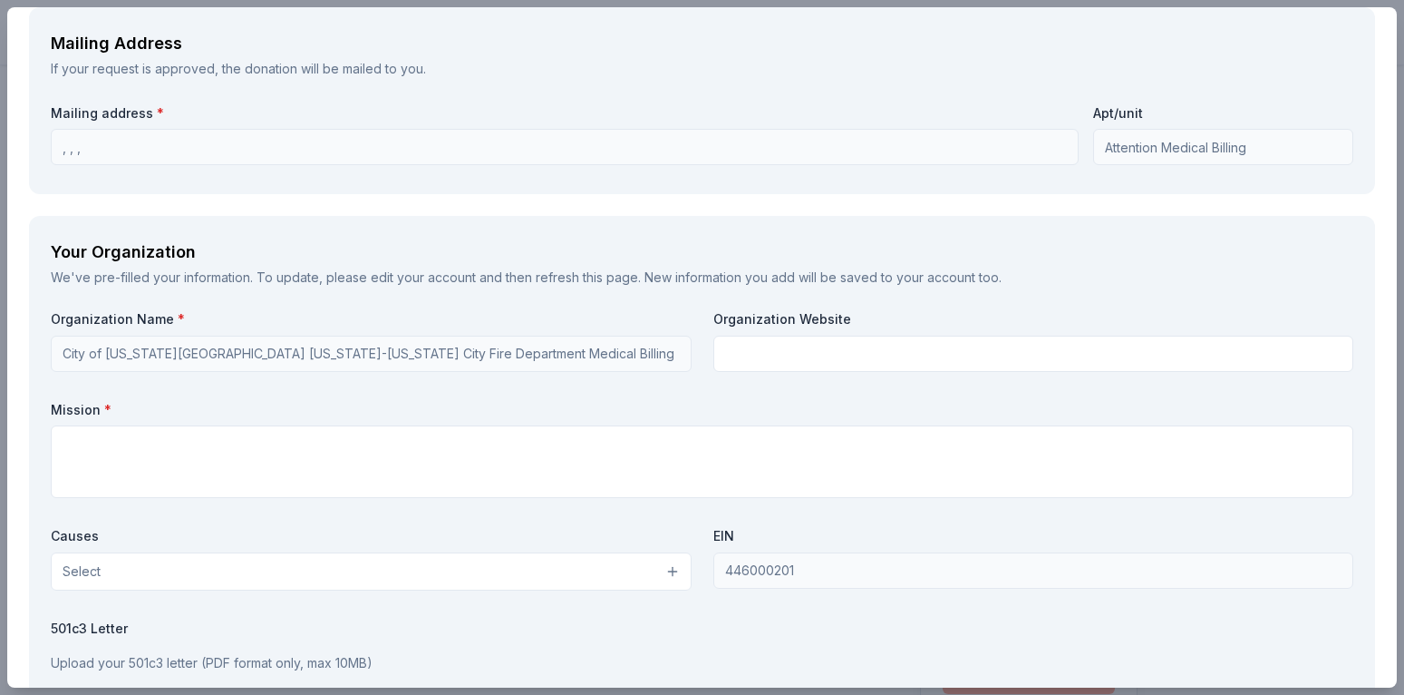
scroll to position [1603, 0]
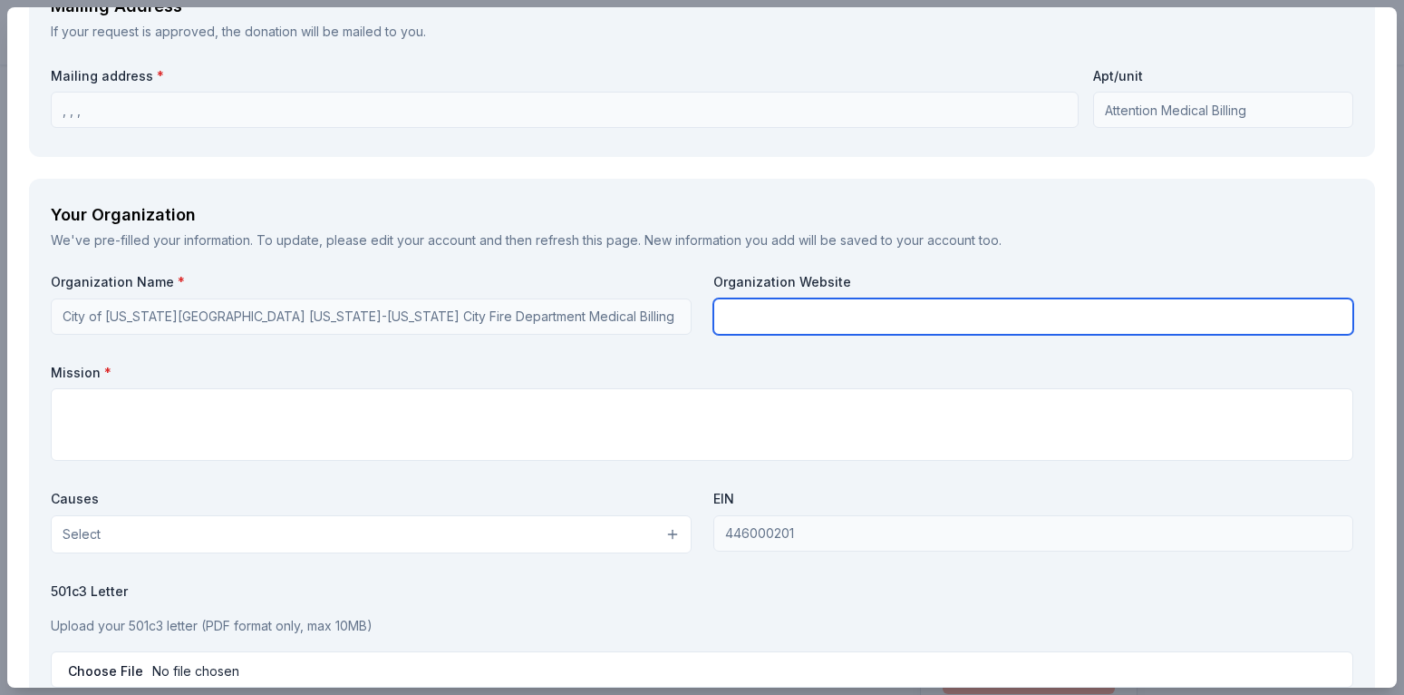
click at [758, 307] on input "text" at bounding box center [1034, 316] width 641 height 36
type input "[DOMAIN_NAME]"
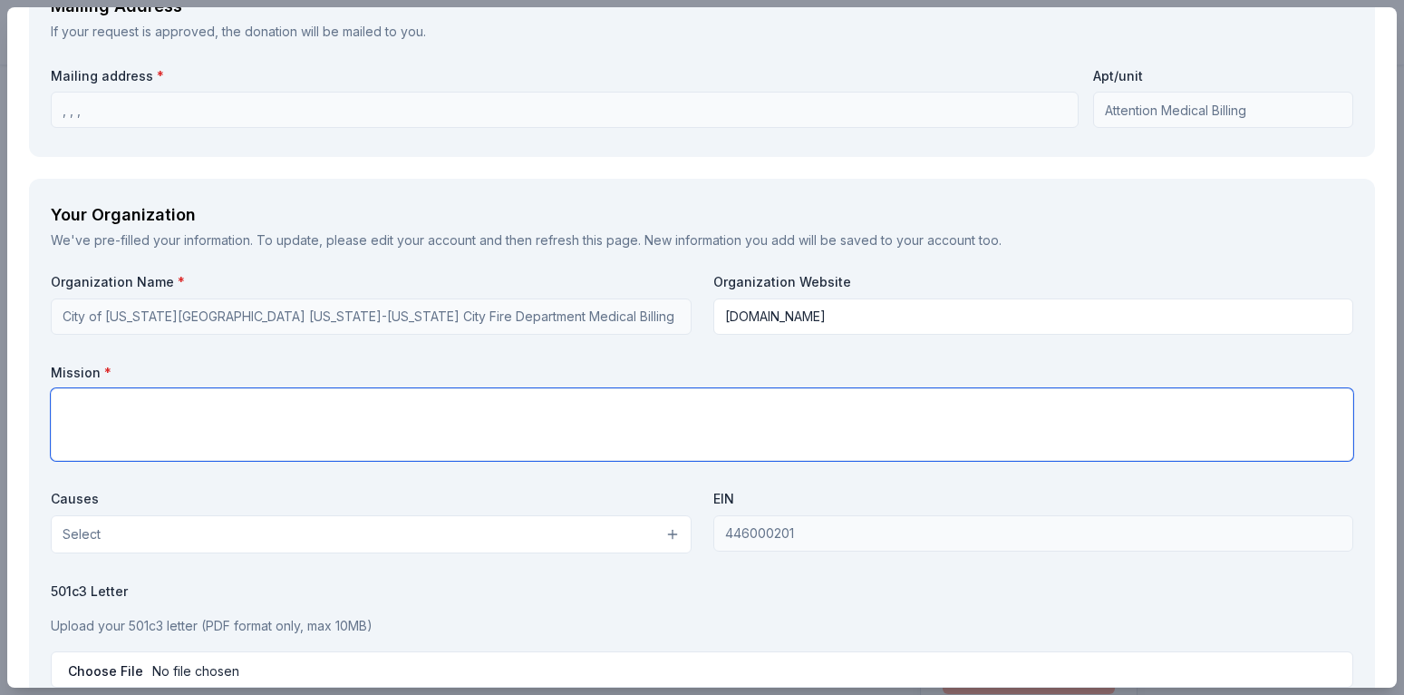
click at [158, 401] on textarea at bounding box center [702, 424] width 1303 height 73
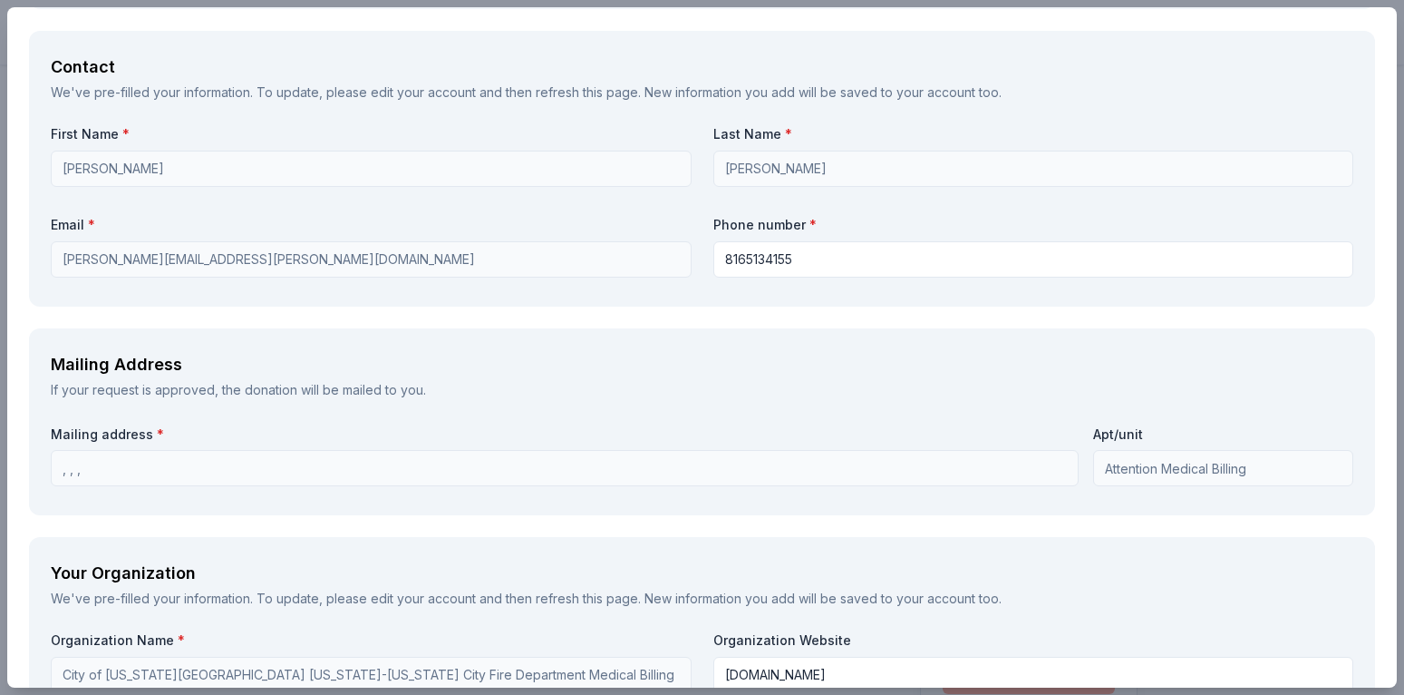
scroll to position [1277, 0]
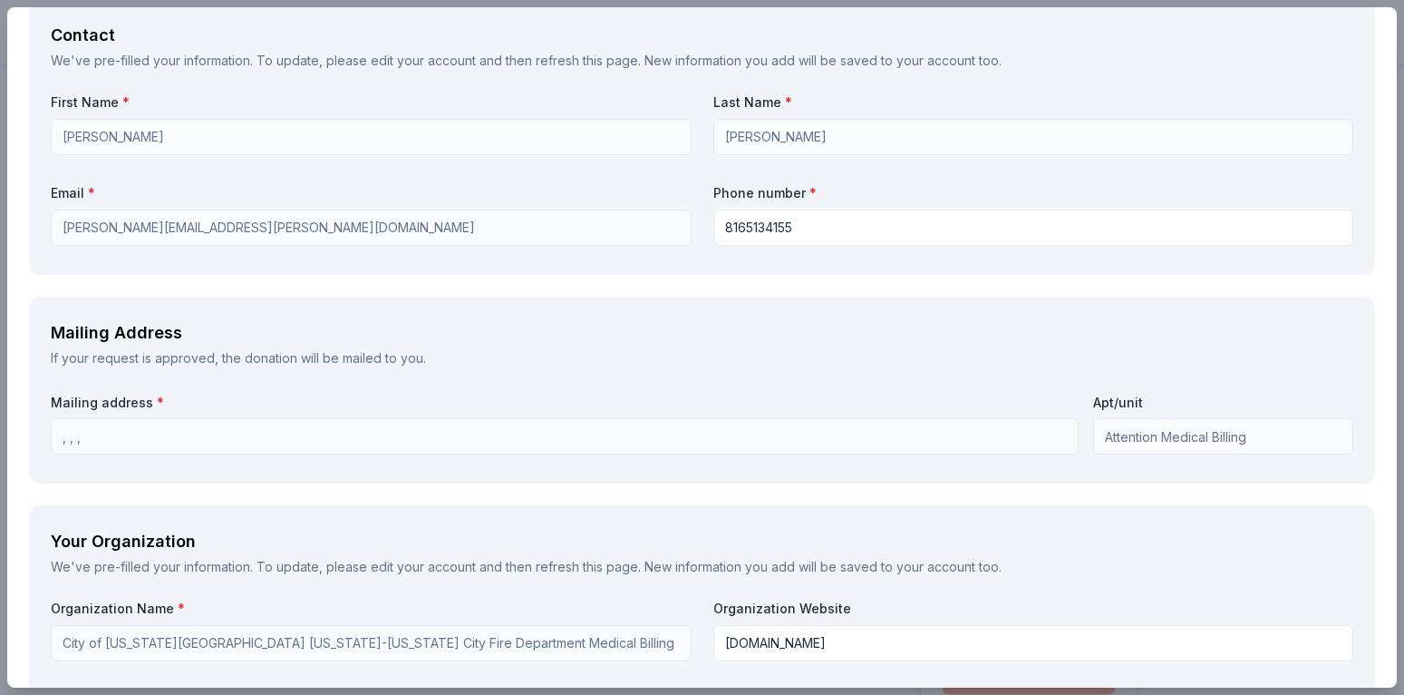
click at [161, 384] on div "Mailing Address If your request is approved, the donation will be mailed to you…" at bounding box center [702, 390] width 1346 height 188
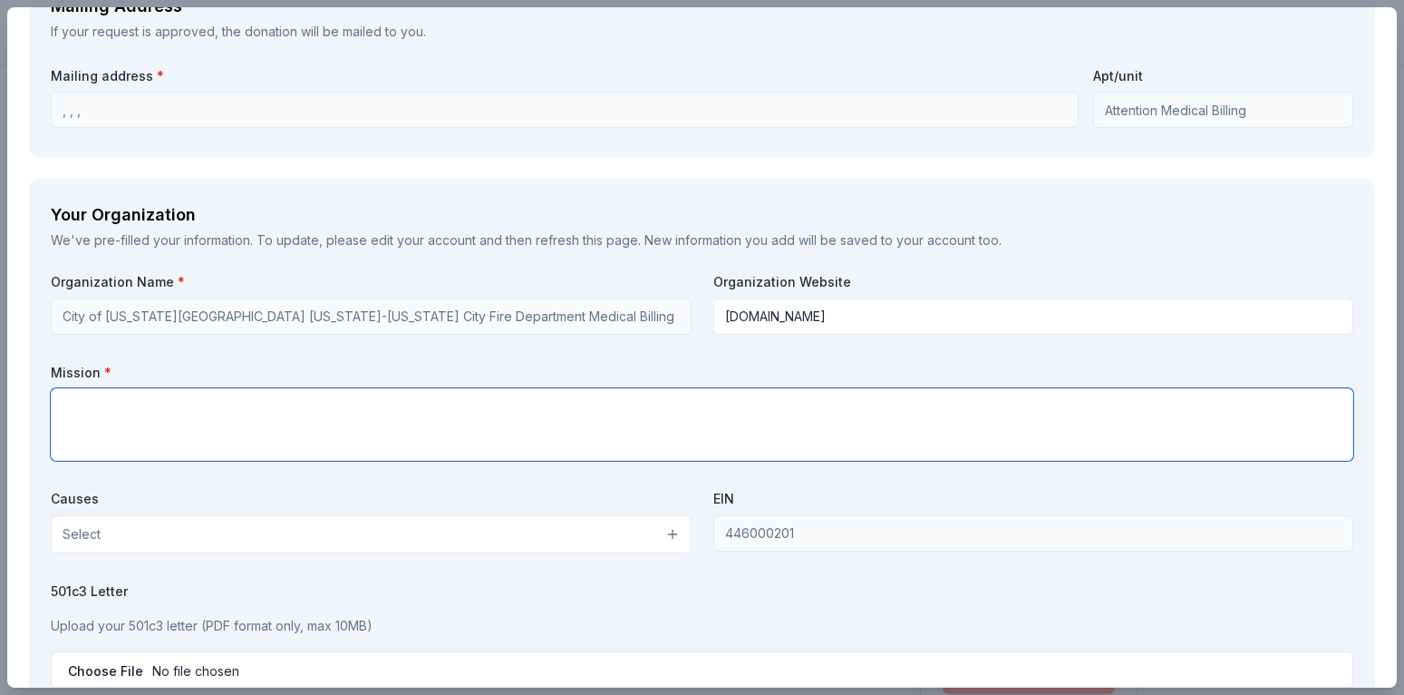
click at [108, 419] on textarea at bounding box center [702, 424] width 1303 height 73
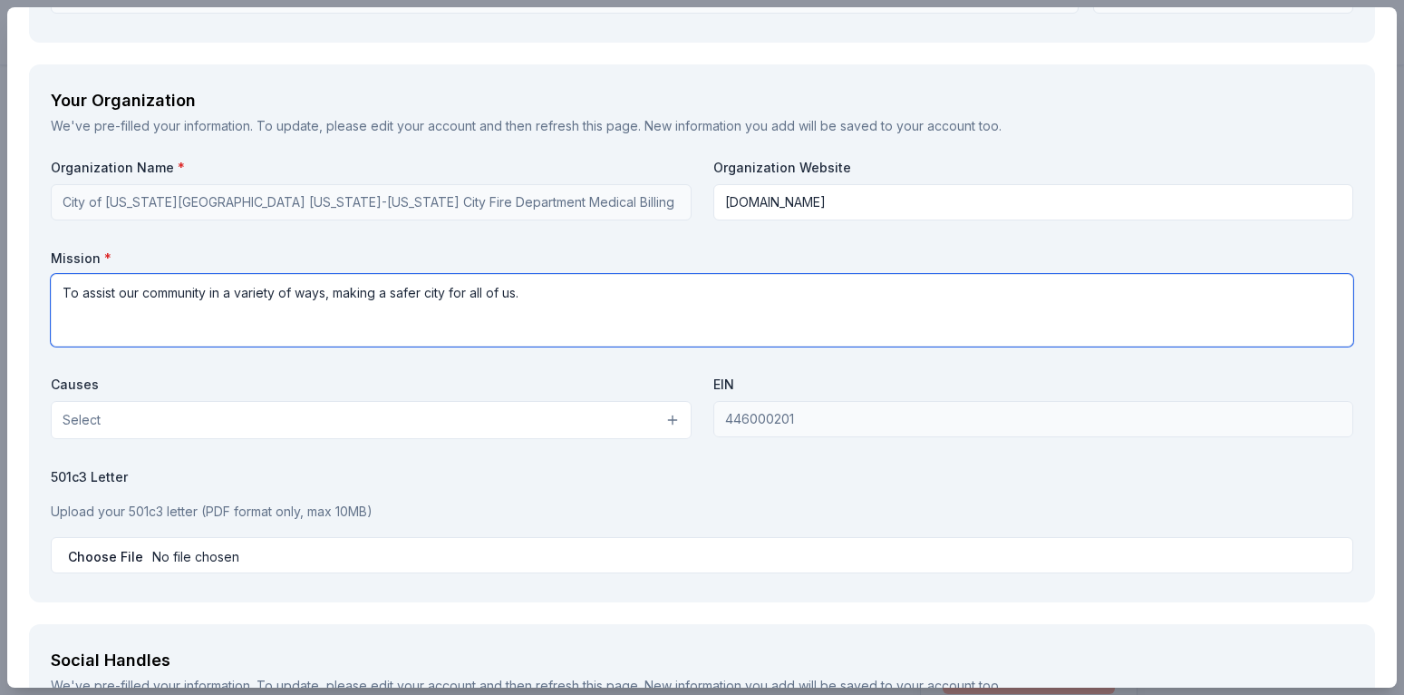
scroll to position [1821, 0]
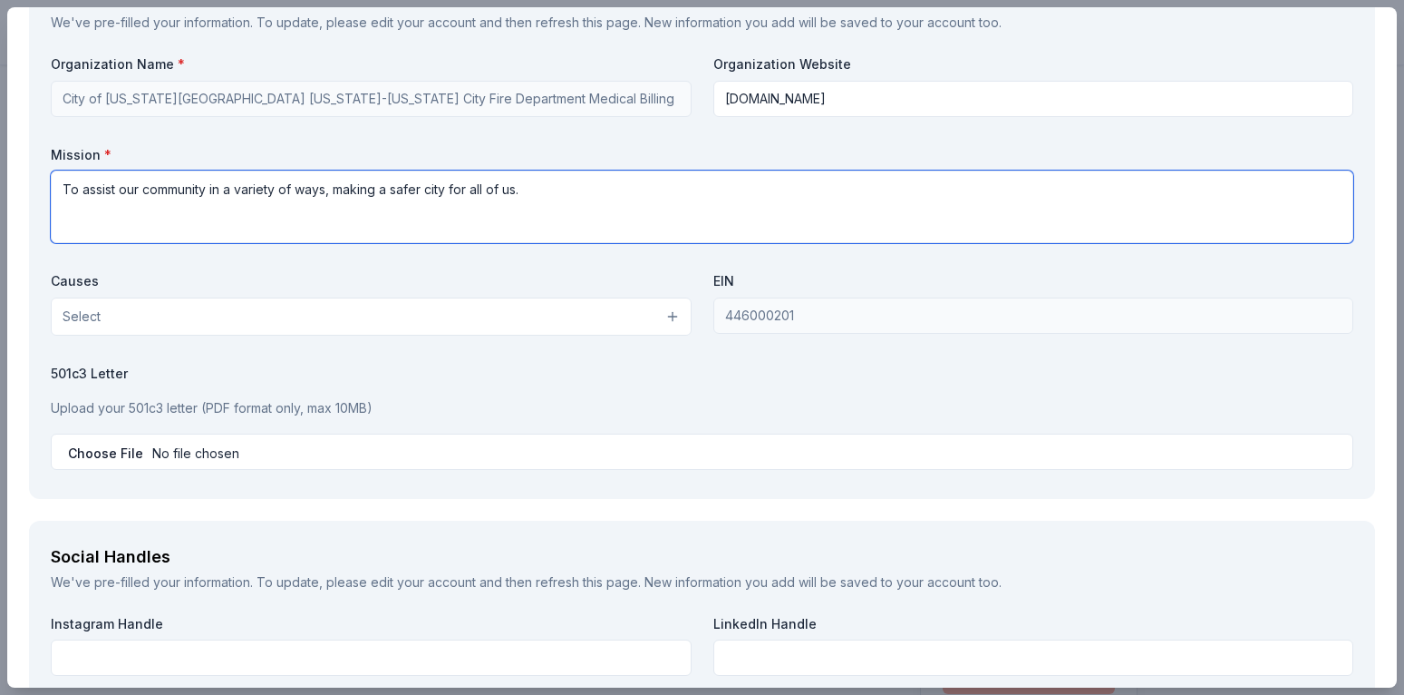
type textarea "To assist our community in a variety of ways, making a safer city for all of us."
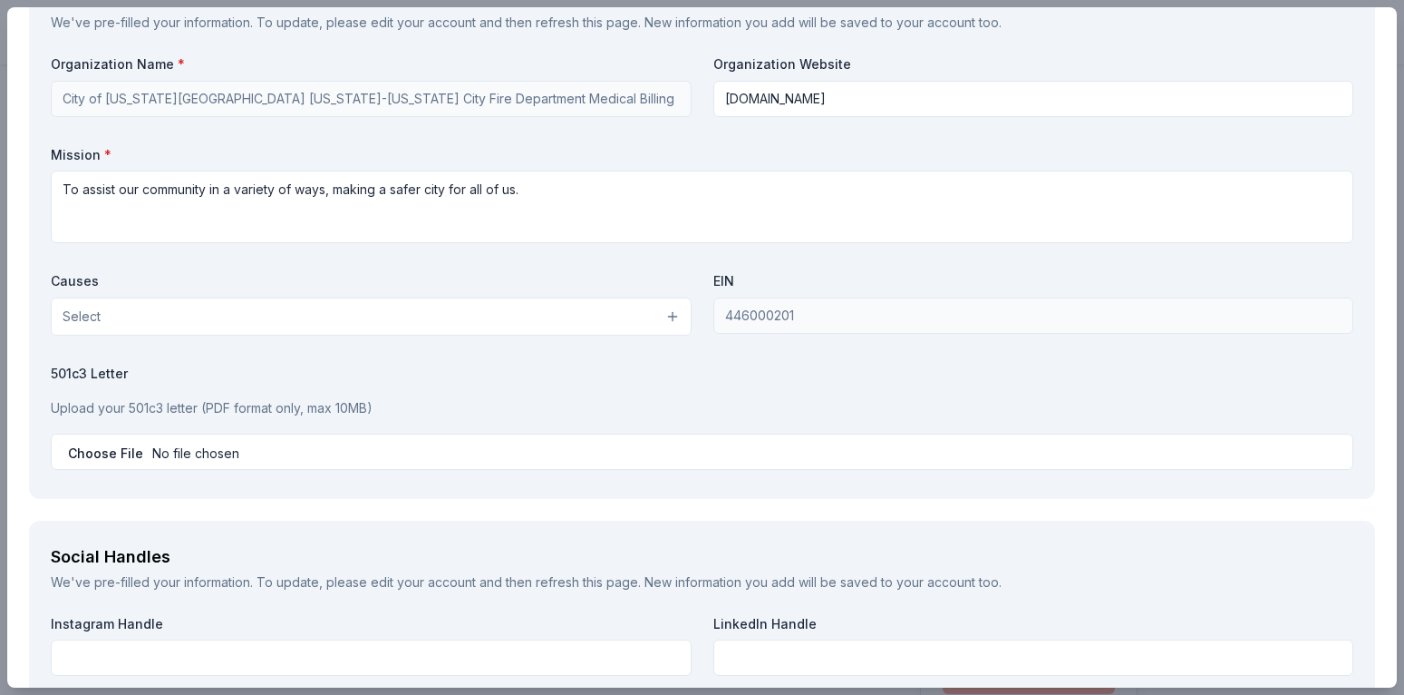
click at [306, 331] on button "Select" at bounding box center [371, 316] width 641 height 38
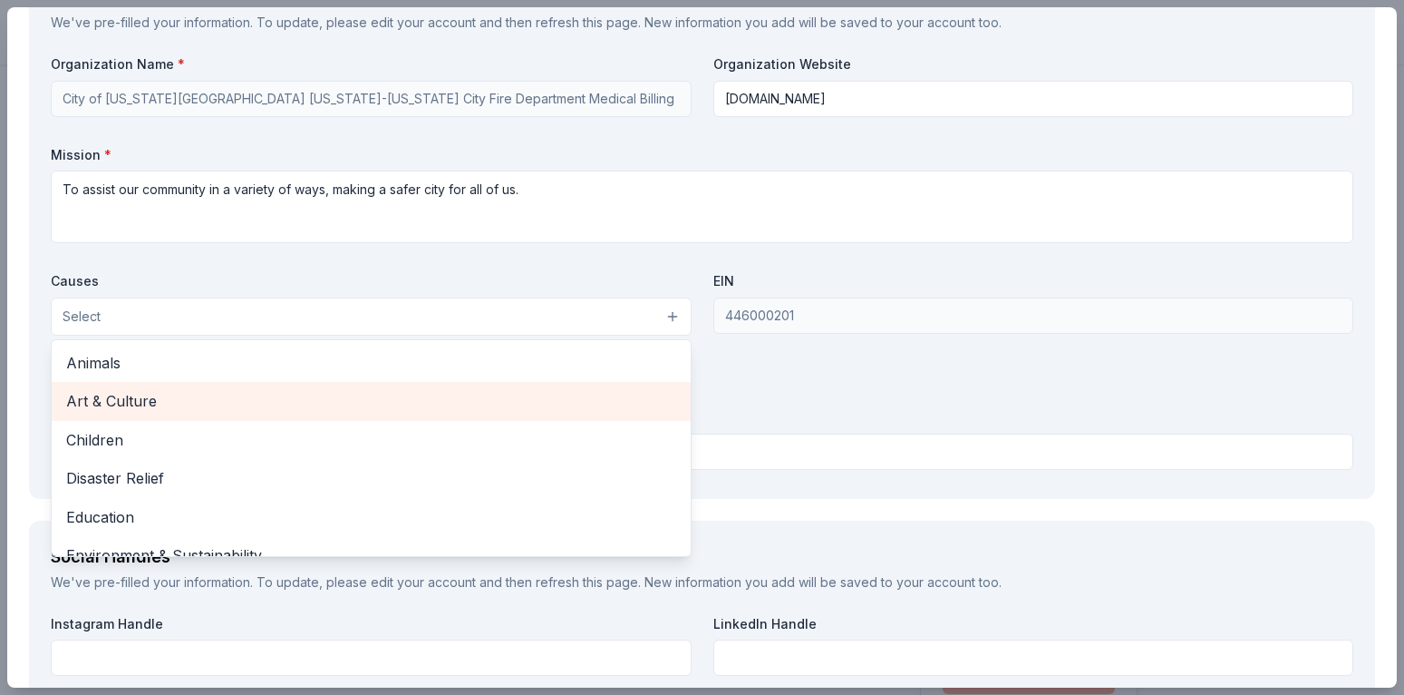
scroll to position [109, 0]
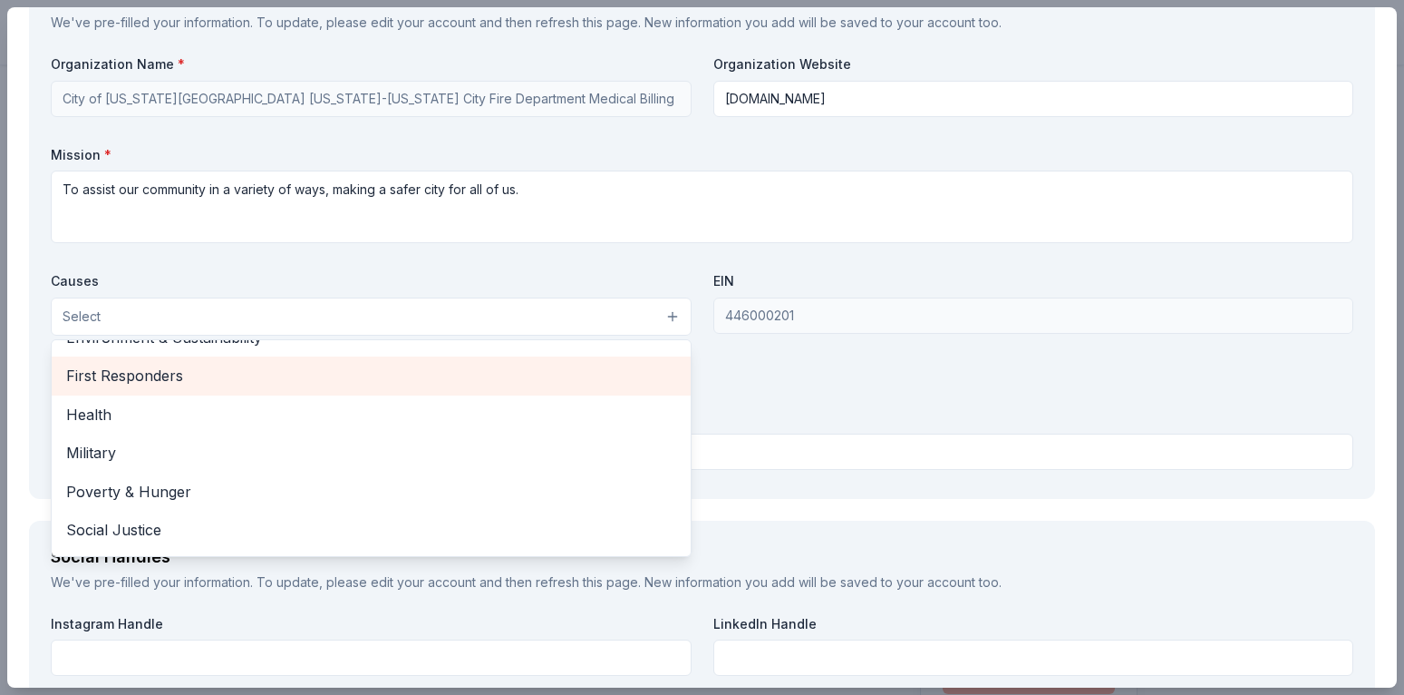
click at [185, 377] on span "First Responders" at bounding box center [371, 376] width 610 height 24
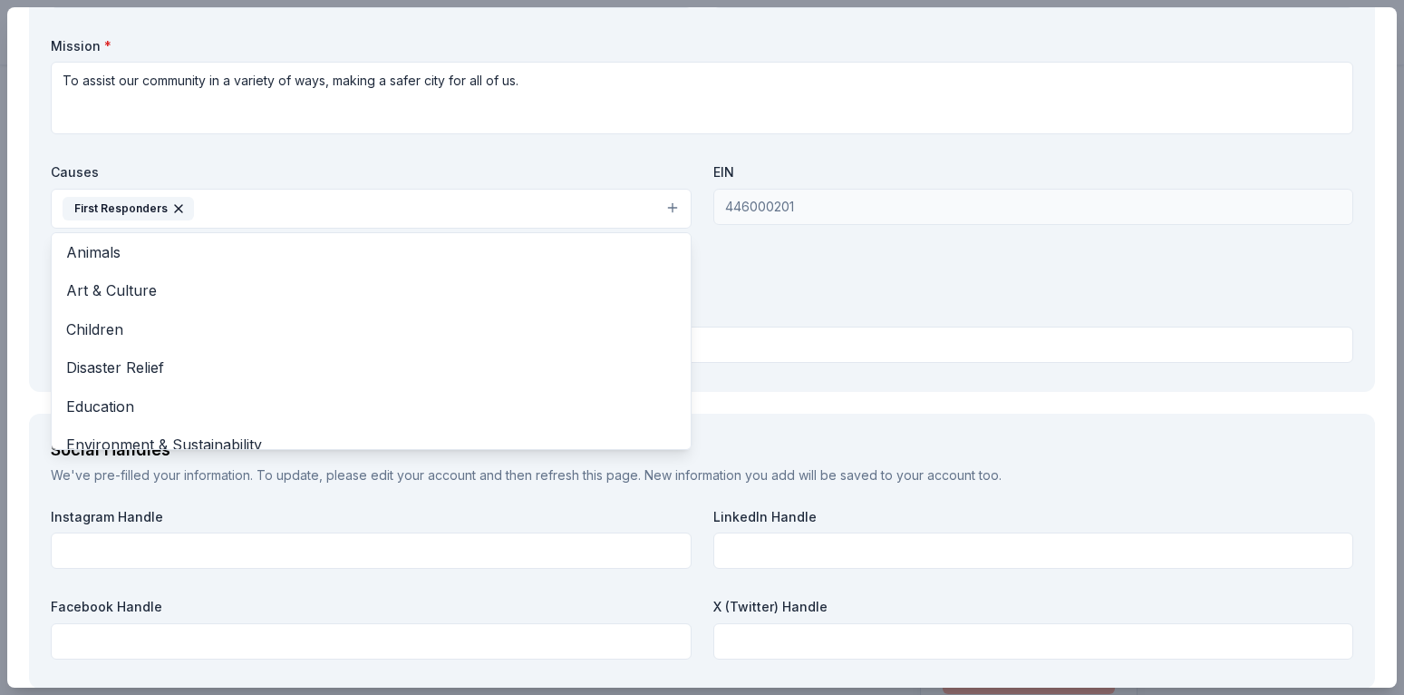
scroll to position [0, 0]
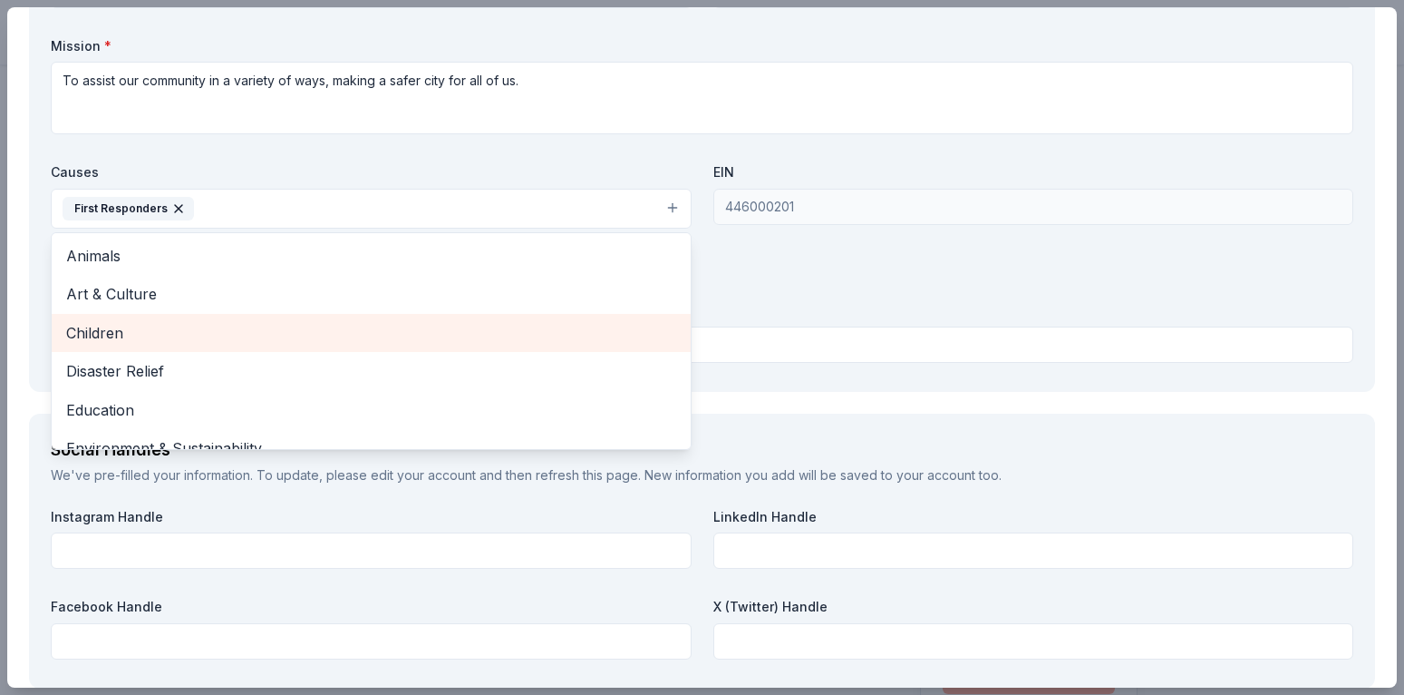
click at [111, 329] on span "Children" at bounding box center [371, 333] width 610 height 24
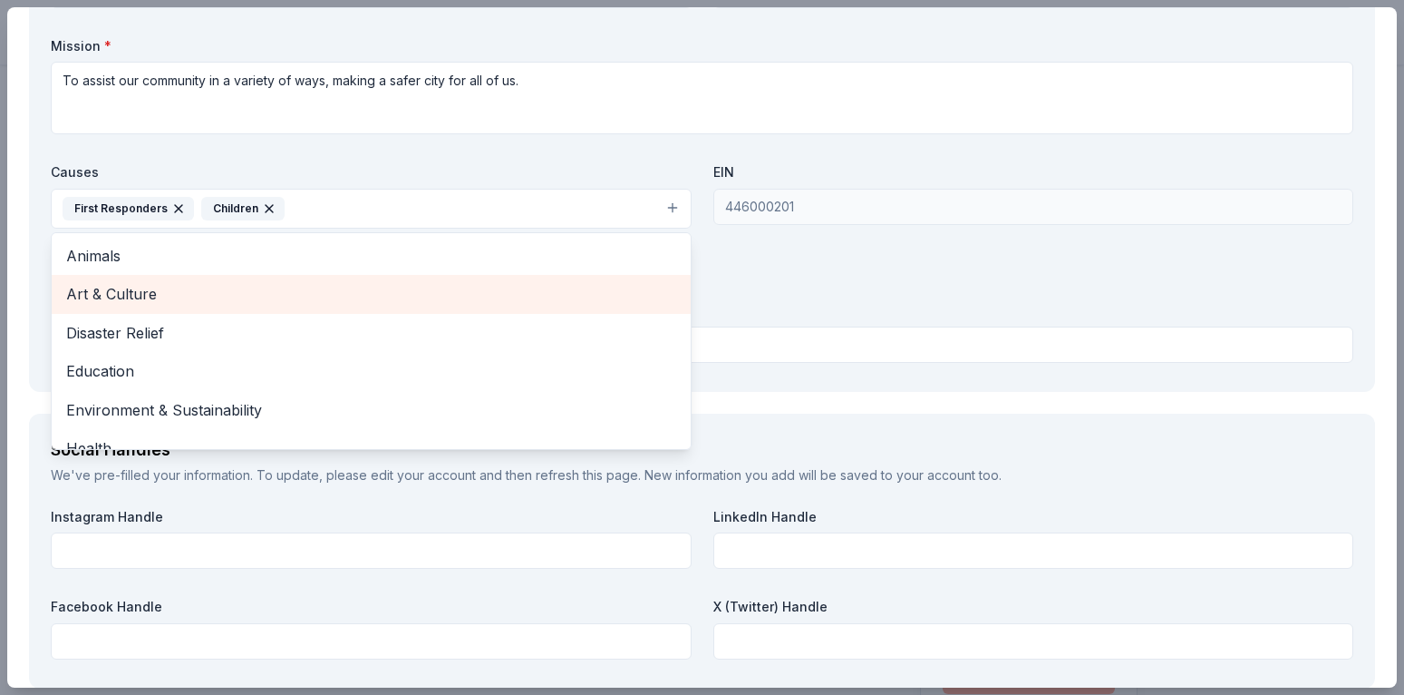
click at [123, 293] on span "Art & Culture" at bounding box center [371, 294] width 610 height 24
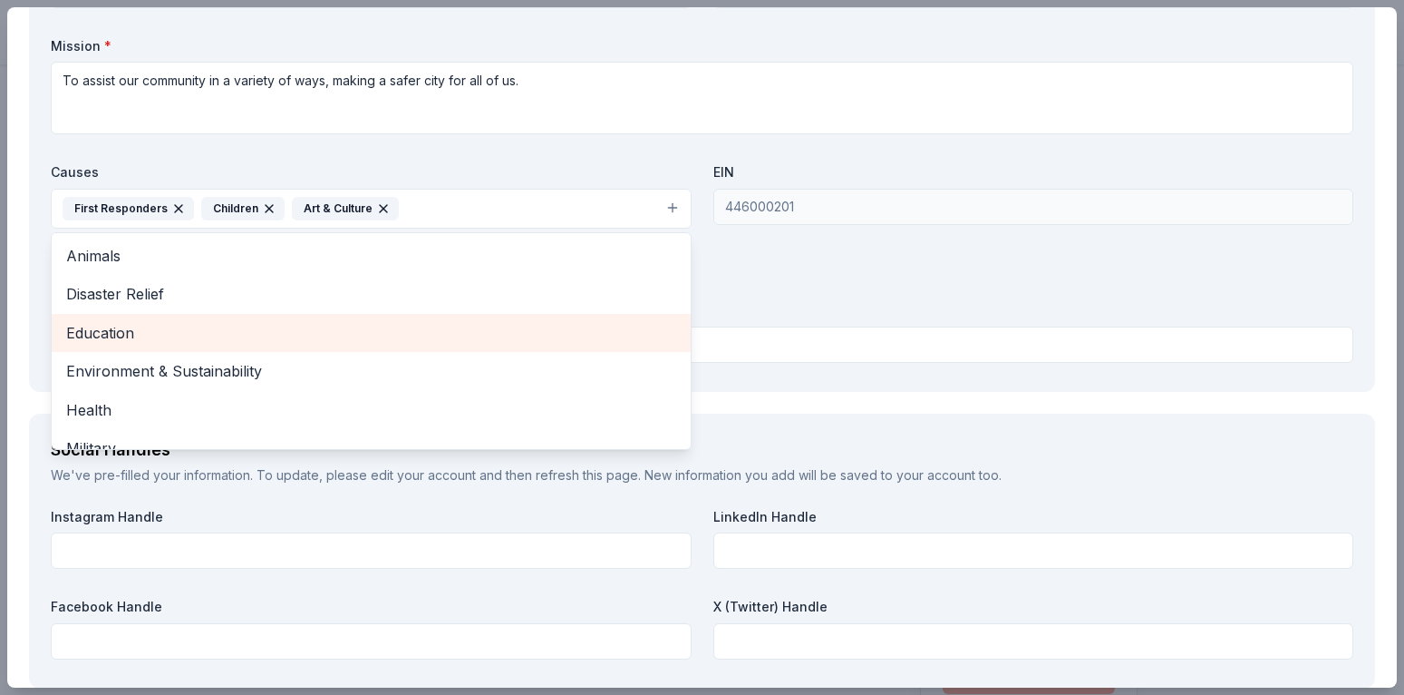
click at [129, 331] on span "Education" at bounding box center [371, 333] width 610 height 24
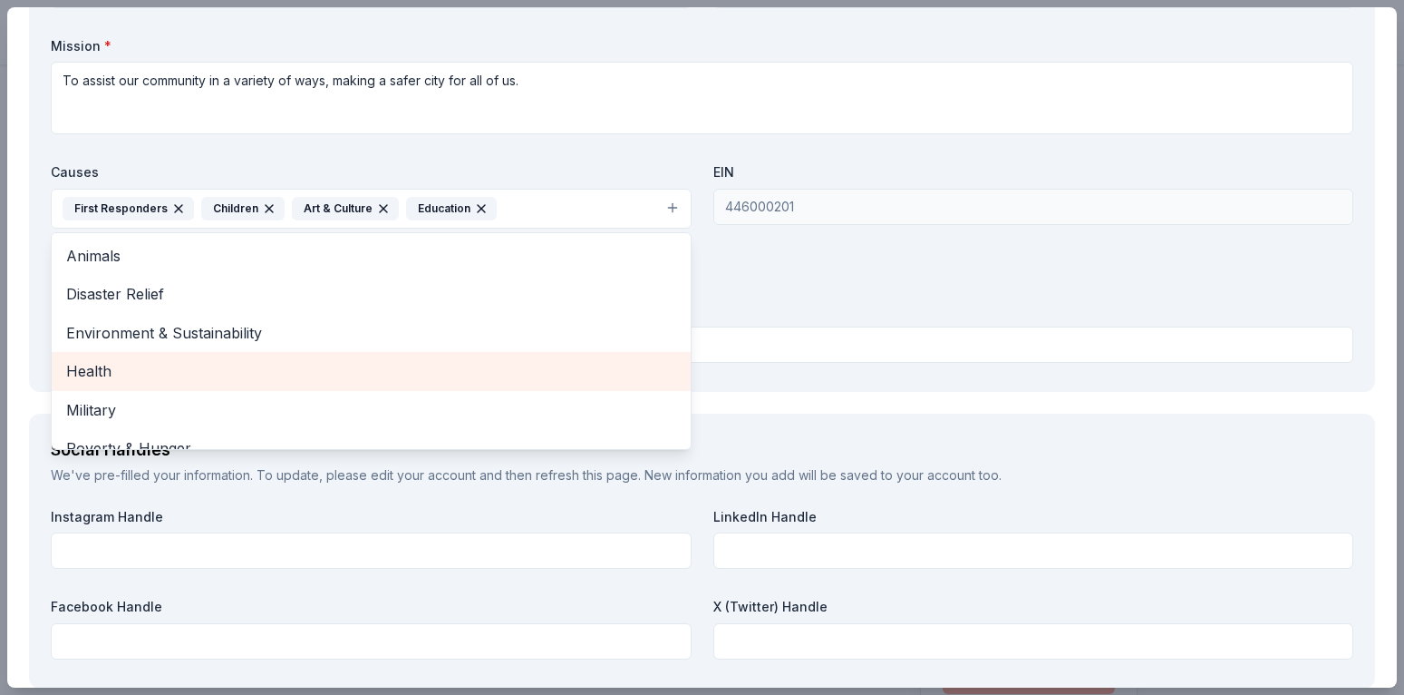
click at [100, 362] on span "Health" at bounding box center [371, 371] width 610 height 24
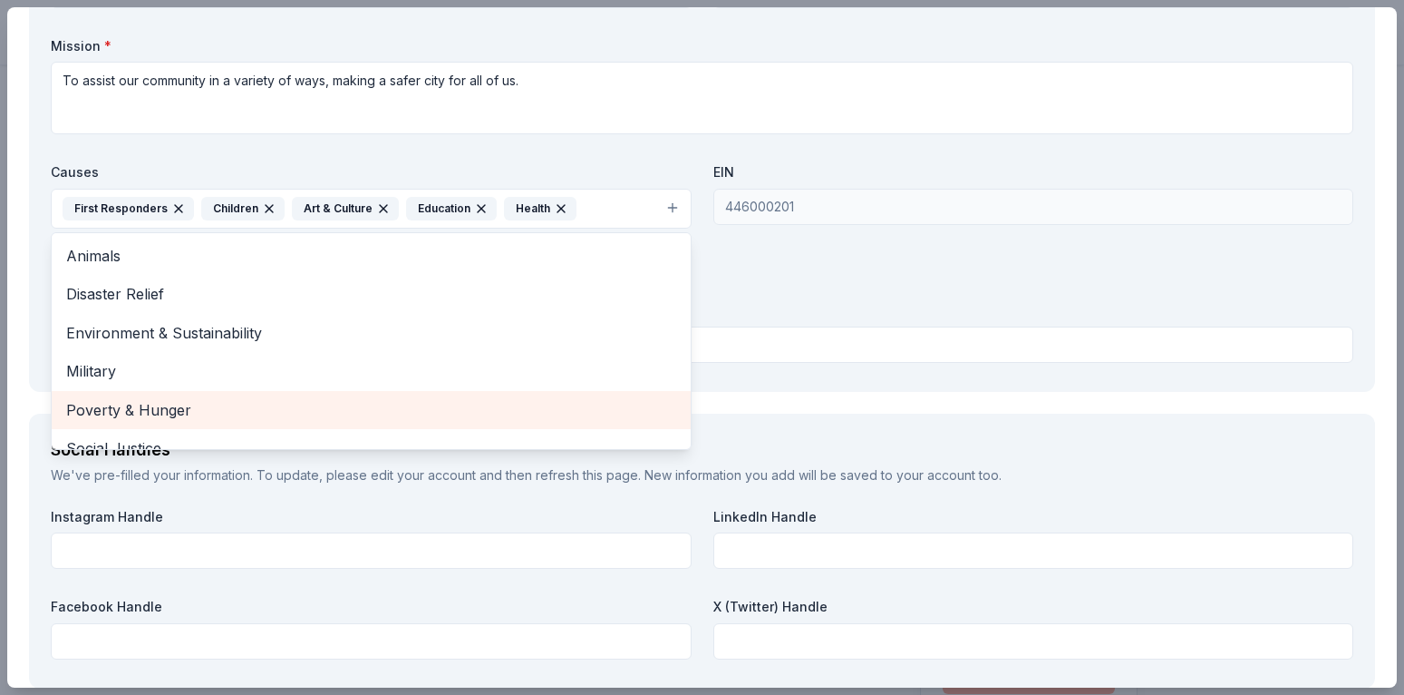
scroll to position [61, 0]
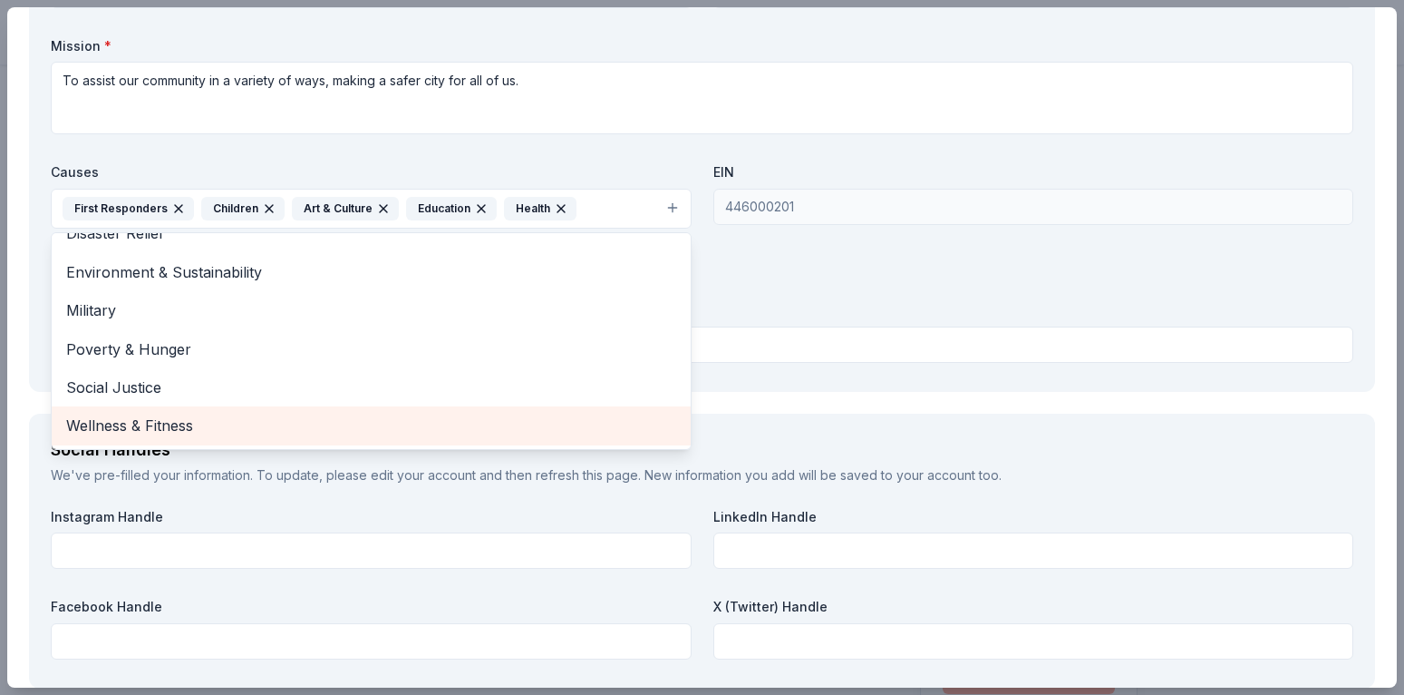
click at [153, 423] on span "Wellness & Fitness" at bounding box center [371, 425] width 610 height 24
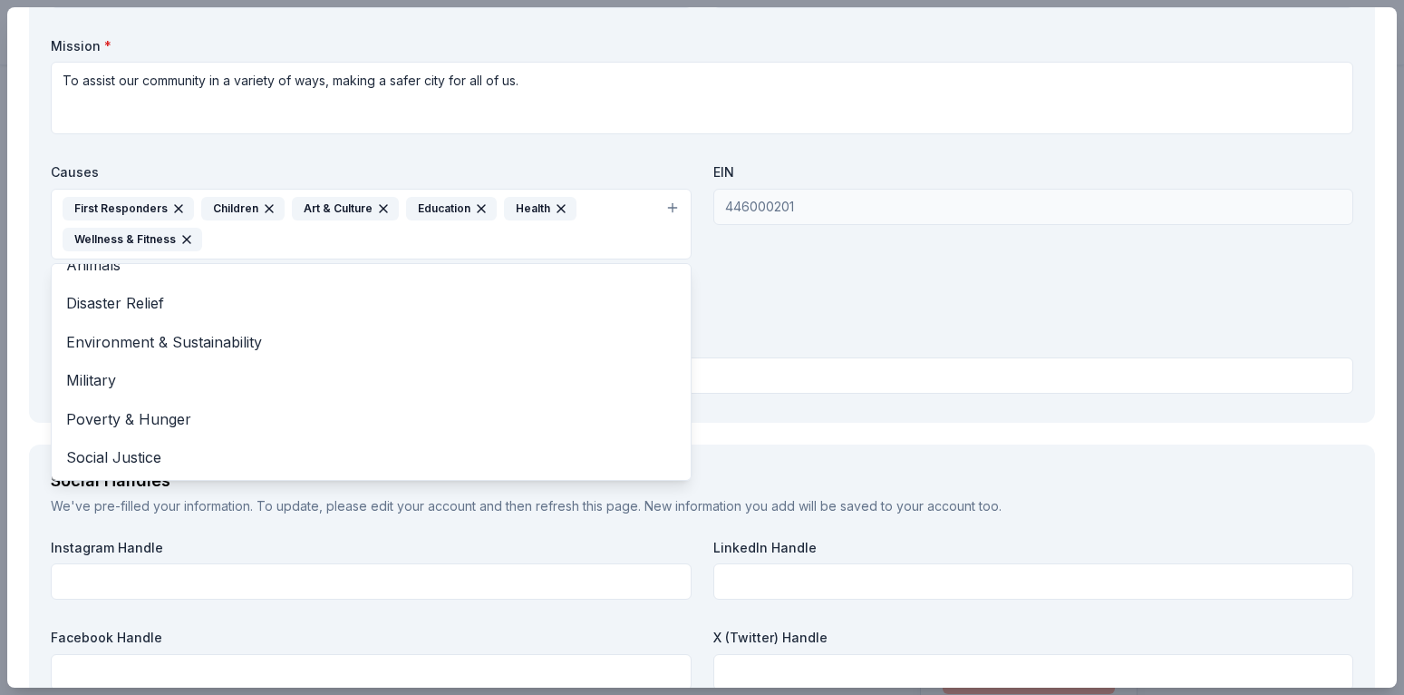
scroll to position [22, 0]
click at [753, 275] on div "Organization Name * City of [US_STATE][GEOGRAPHIC_DATA] [US_STATE]-[US_STATE] C…" at bounding box center [702, 173] width 1303 height 453
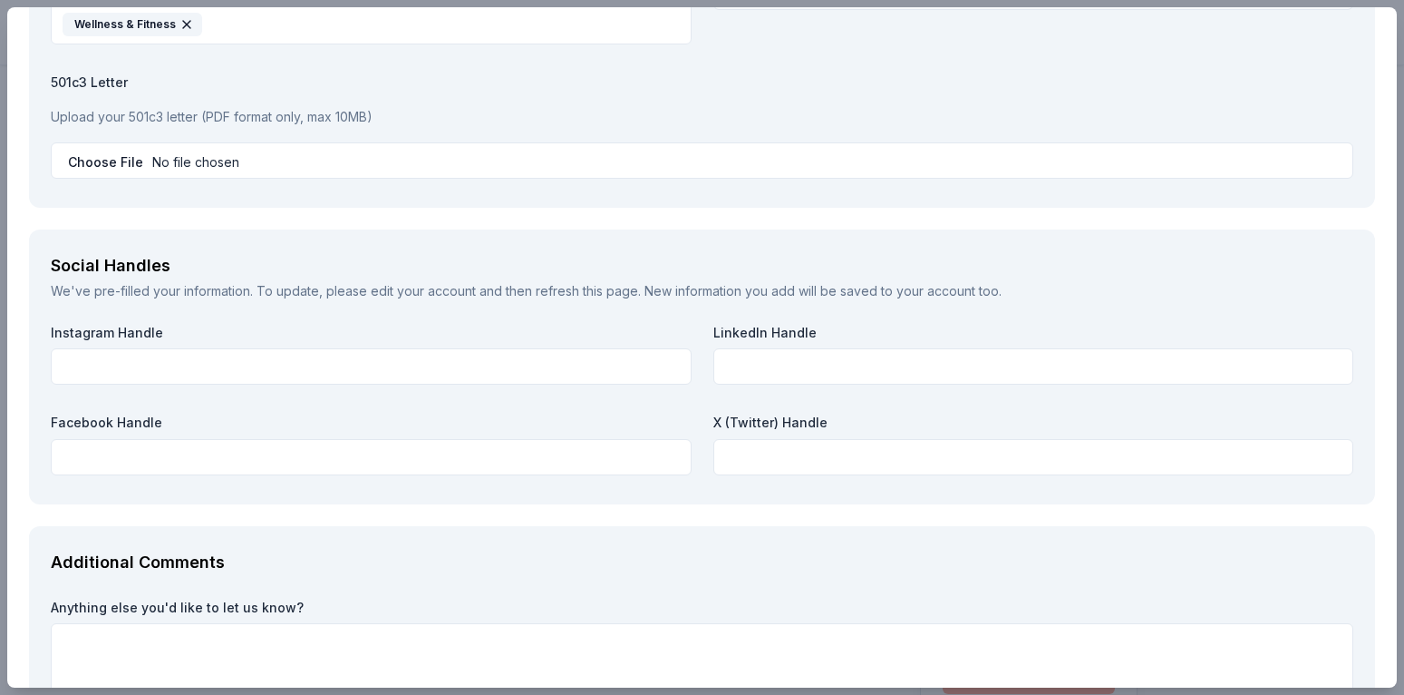
scroll to position [2147, 0]
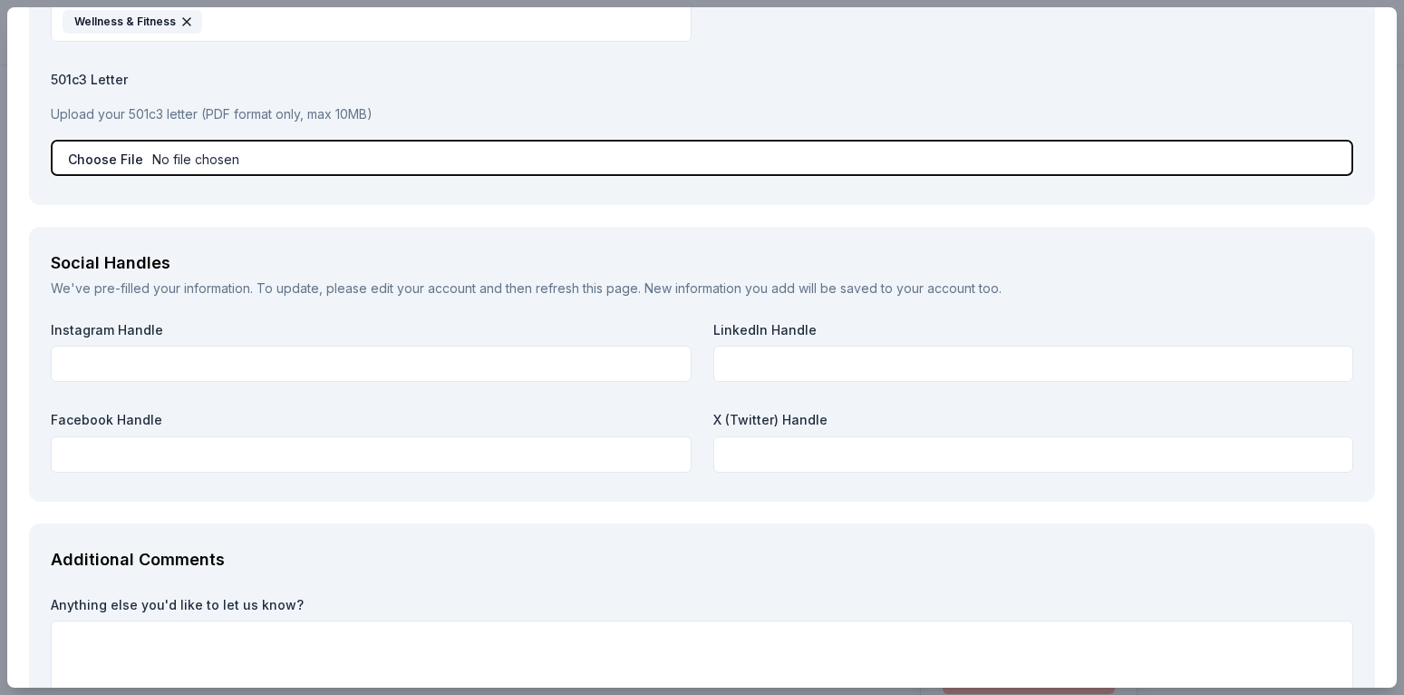
click at [93, 153] on input "file" at bounding box center [702, 158] width 1303 height 36
type input "C:\fakepath\Tax Excempt.pdf"
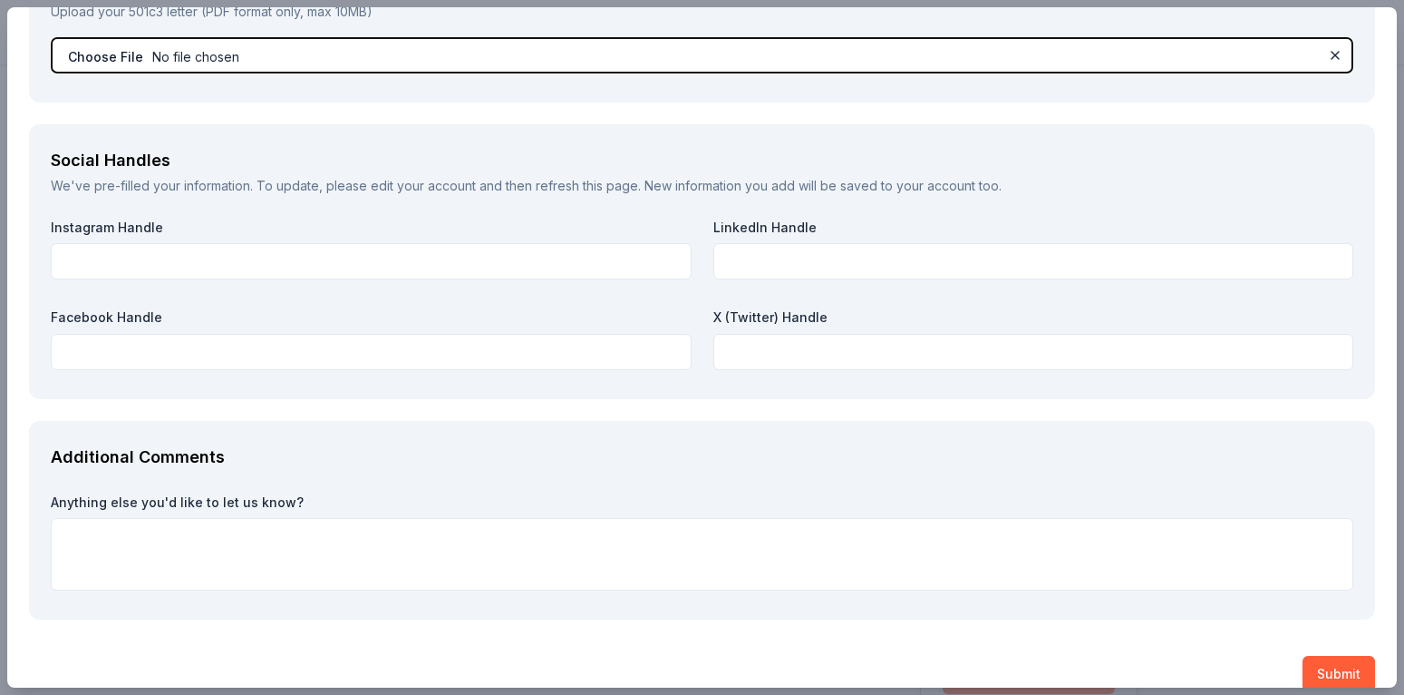
scroll to position [2276, 0]
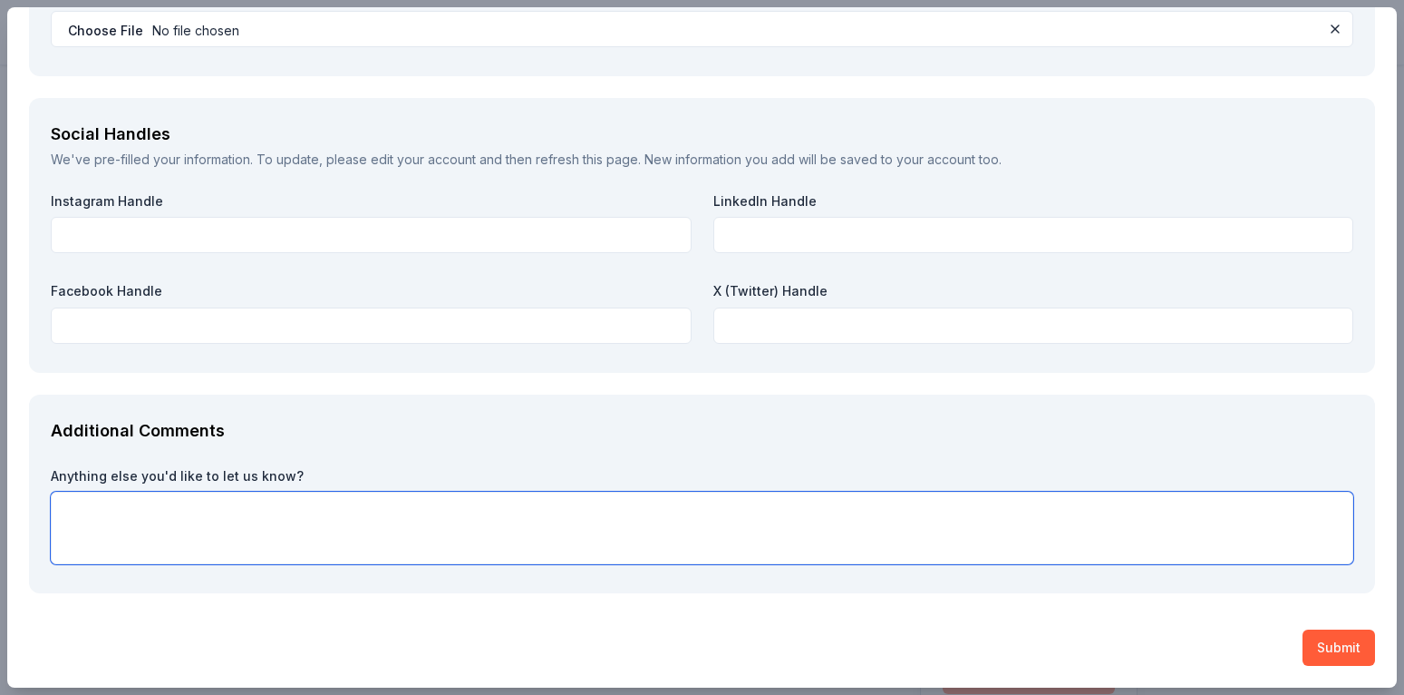
click at [186, 519] on textarea at bounding box center [702, 527] width 1303 height 73
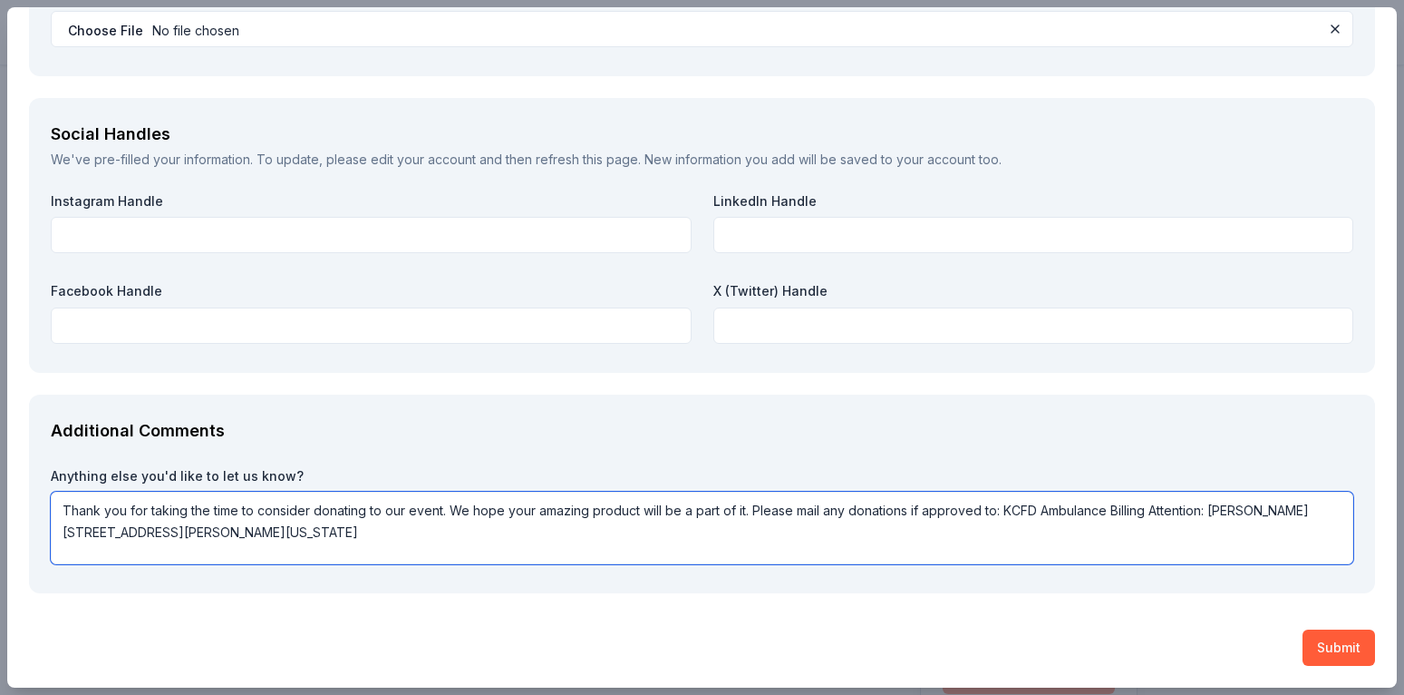
click at [215, 533] on textarea "Thank you for taking the time to consider donating to our event. We hope your a…" at bounding box center [702, 527] width 1303 height 73
type textarea "Thank you for taking the time to consider donating to our event. We hope your a…"
click at [1340, 655] on button "Submit" at bounding box center [1339, 647] width 73 height 36
